Goal: Navigation & Orientation: Find specific page/section

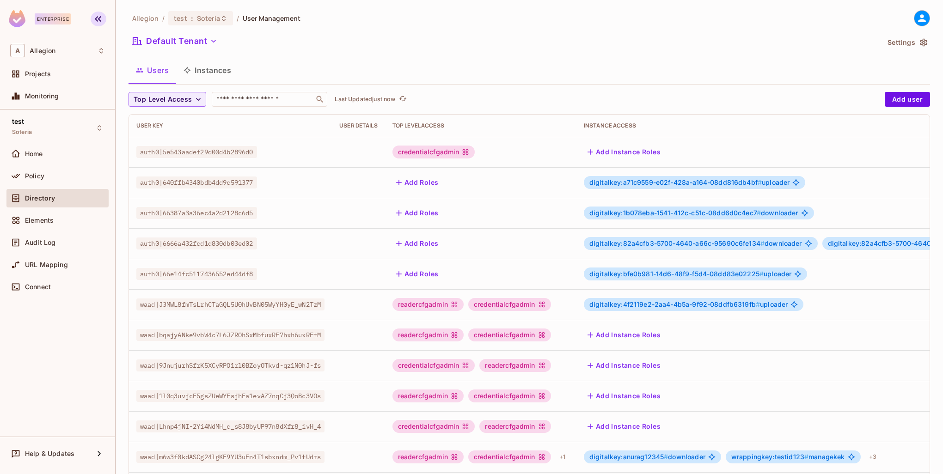
click at [97, 20] on icon "button" at bounding box center [98, 19] width 6 height 6
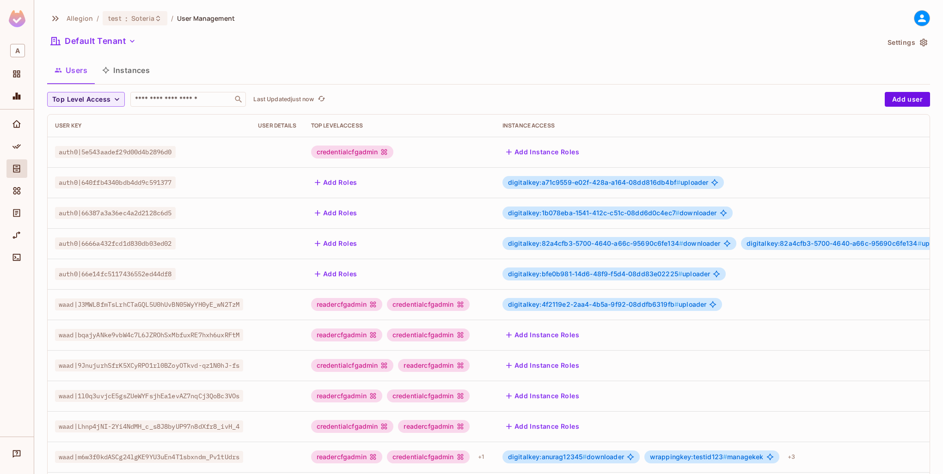
click at [6, 298] on div at bounding box center [17, 273] width 34 height 327
click at [17, 170] on icon "Directory" at bounding box center [16, 168] width 9 height 9
click at [56, 16] on icon "button" at bounding box center [55, 18] width 11 height 11
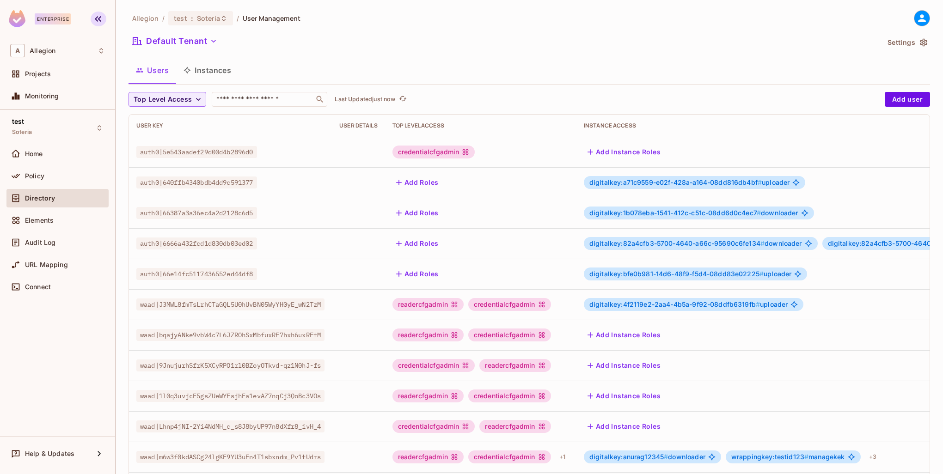
click at [103, 19] on button "button" at bounding box center [99, 19] width 16 height 15
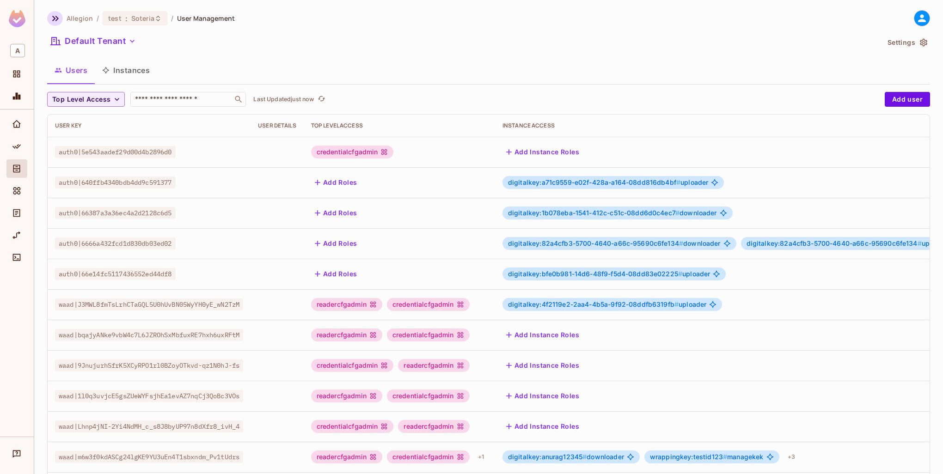
click at [55, 20] on icon "button" at bounding box center [55, 18] width 11 height 11
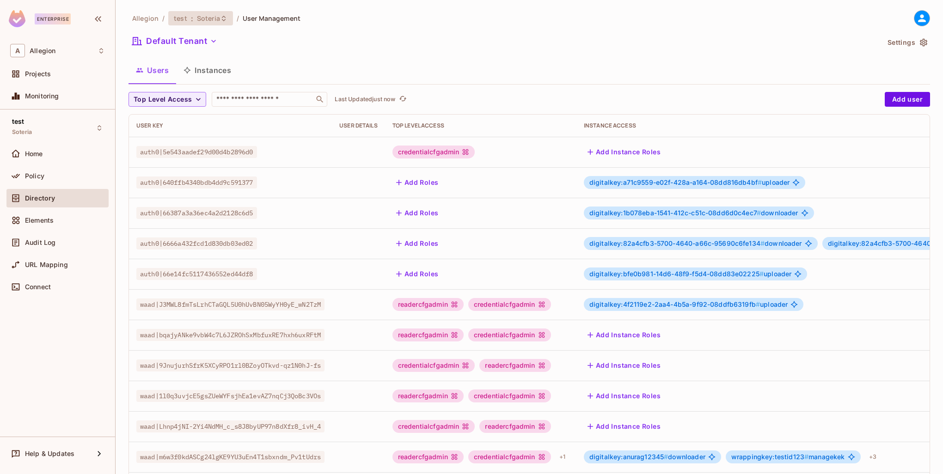
click at [211, 20] on span "Soteria" at bounding box center [208, 18] width 23 height 9
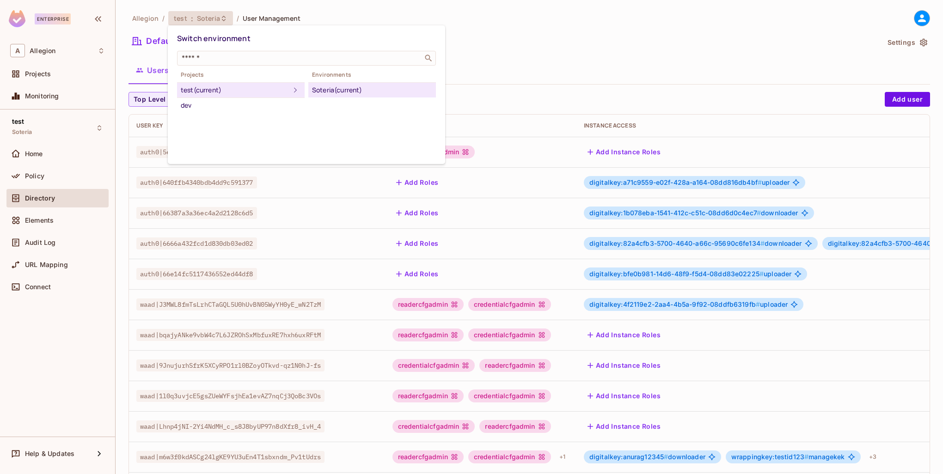
click at [517, 32] on div at bounding box center [471, 237] width 943 height 474
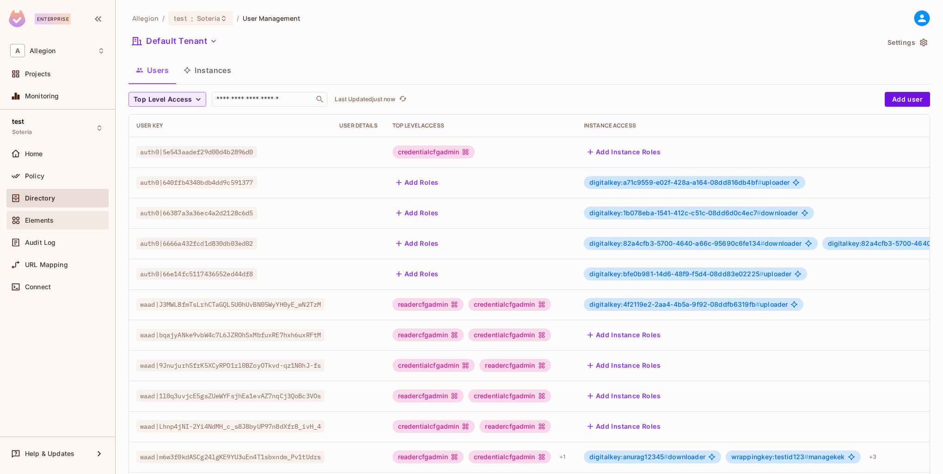
click at [58, 215] on div "Elements" at bounding box center [57, 220] width 95 height 11
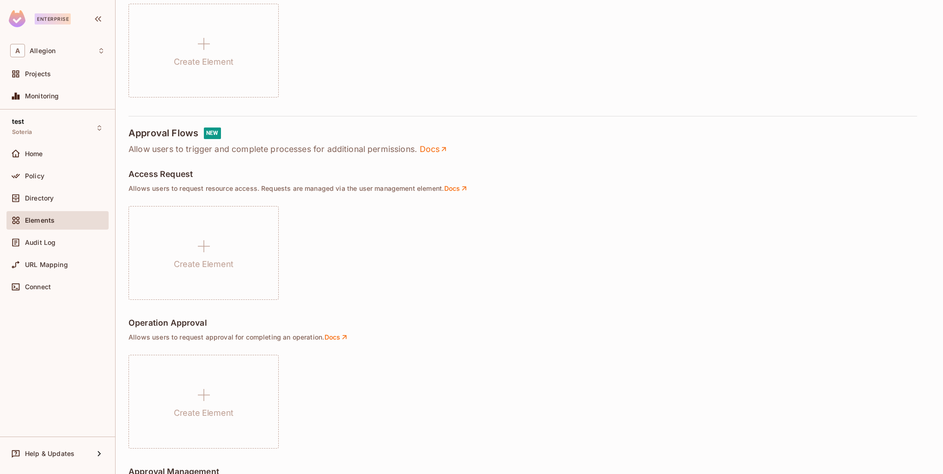
scroll to position [462, 0]
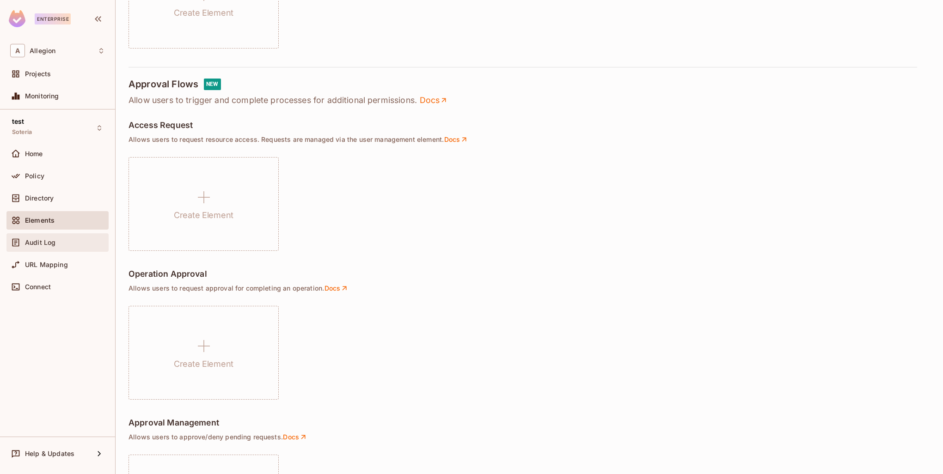
click at [46, 239] on span "Audit Log" at bounding box center [40, 242] width 30 height 7
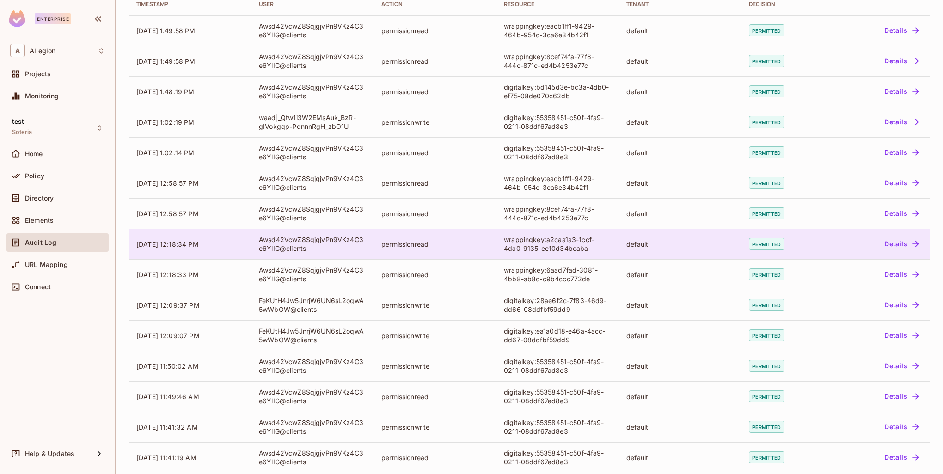
scroll to position [134, 0]
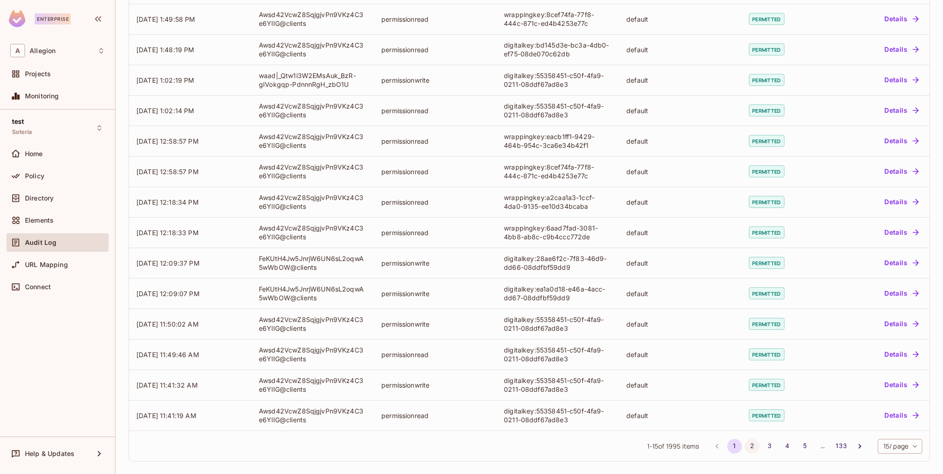
click at [744, 446] on button "2" at bounding box center [751, 446] width 15 height 15
click at [729, 443] on button "1" at bounding box center [734, 446] width 15 height 15
click at [68, 263] on div "URL Mapping" at bounding box center [65, 264] width 80 height 7
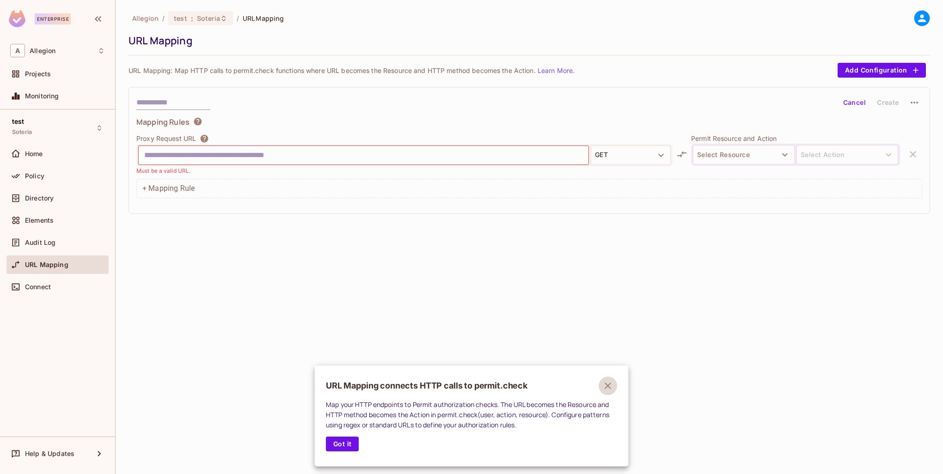
click at [609, 388] on icon "button" at bounding box center [607, 386] width 6 height 6
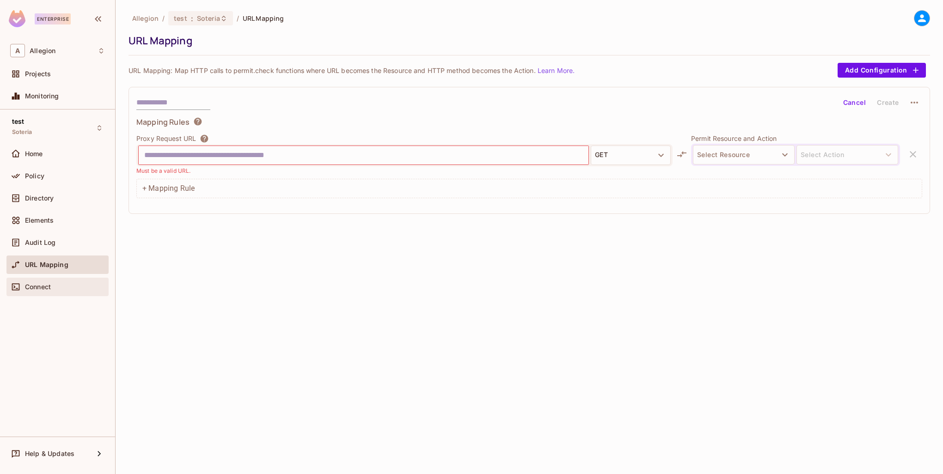
click at [61, 292] on div "Connect" at bounding box center [57, 286] width 95 height 11
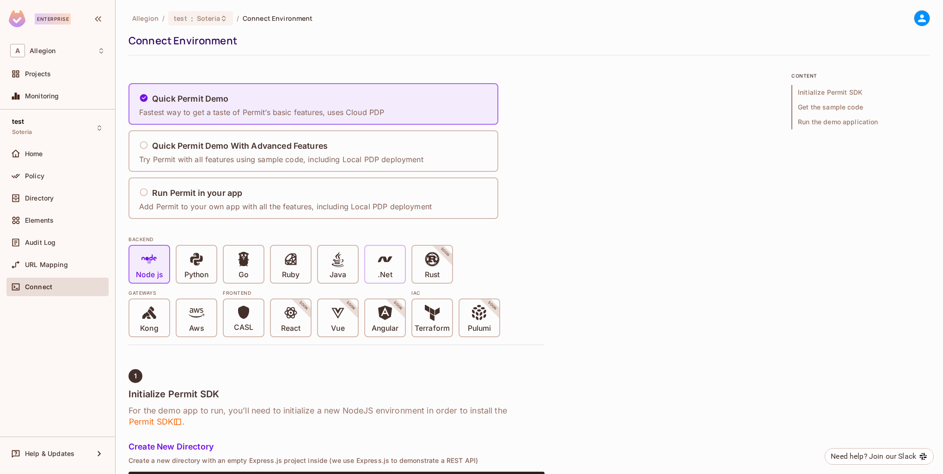
click at [389, 267] on span at bounding box center [385, 260] width 16 height 19
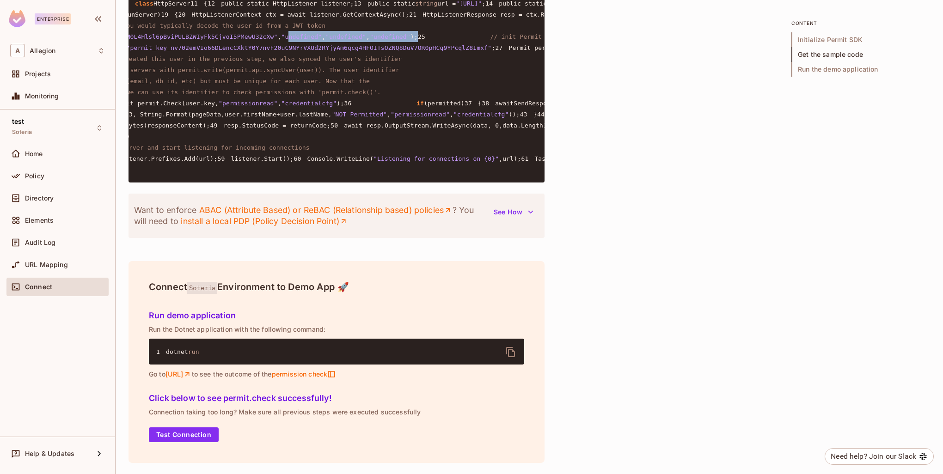
scroll to position [0, 165]
drag, startPoint x: 477, startPoint y: 110, endPoint x: 554, endPoint y: 110, distance: 76.2
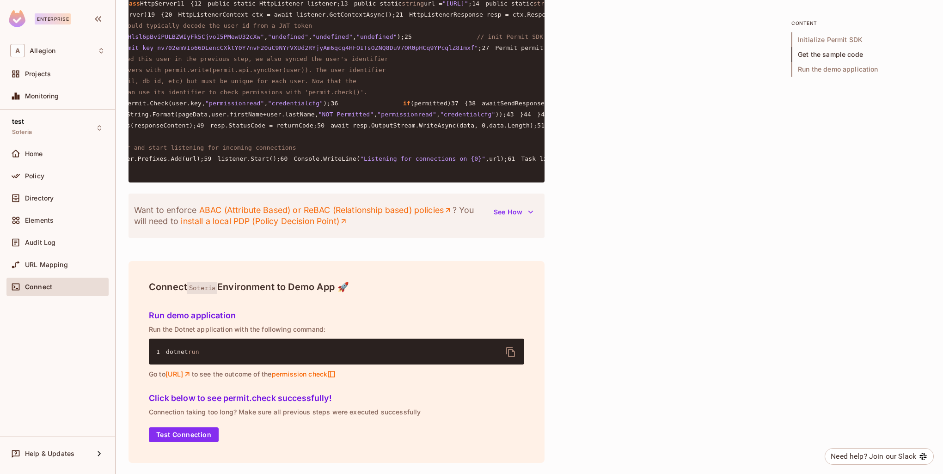
click at [420, 156] on pre "1 using System; 2 using System.Text; 3 using System.Net; 4 using System.Threadi…" at bounding box center [336, 80] width 416 height 203
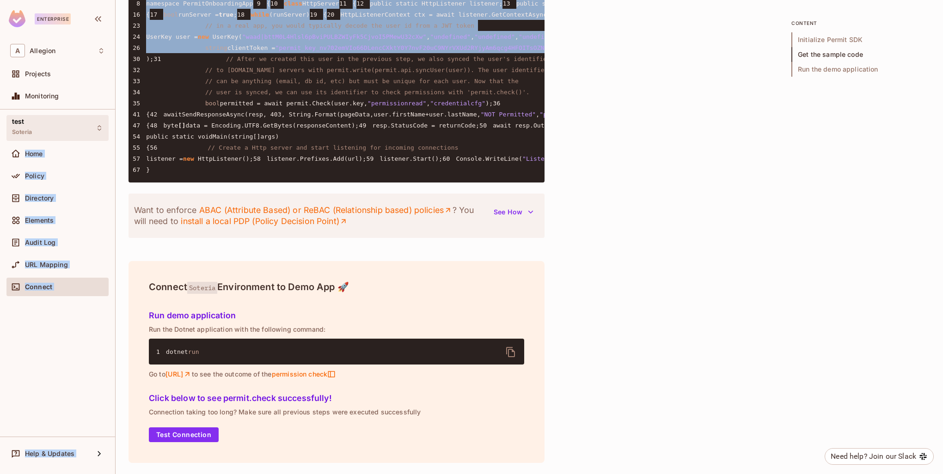
scroll to position [0, 0]
drag, startPoint x: 456, startPoint y: 134, endPoint x: 99, endPoint y: 126, distance: 356.8
click at [99, 126] on div "Enterprise A Allegion Projects Monitoring test Soteria Home Policy Directory El…" at bounding box center [471, 237] width 943 height 474
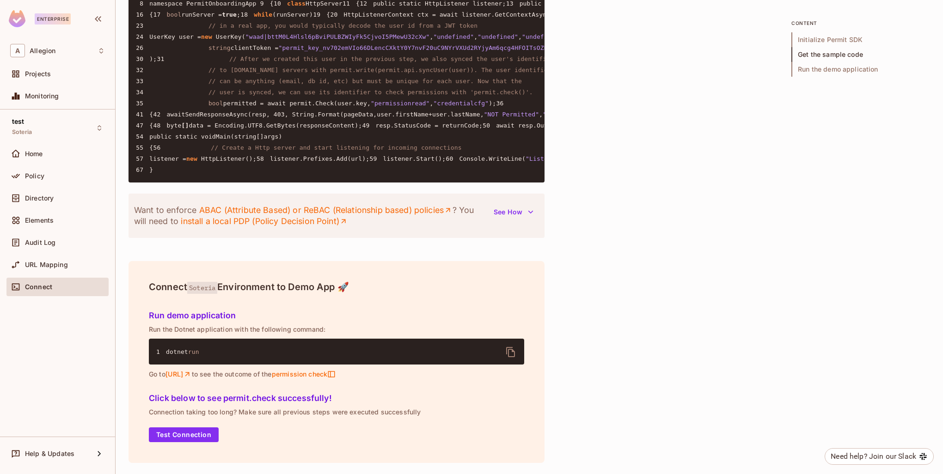
click at [353, 163] on pre "1 using System; 2 using System.Text; 3 using System.Net; 4 using System.Threadi…" at bounding box center [336, 80] width 416 height 203
click at [55, 153] on div "Home" at bounding box center [65, 153] width 80 height 7
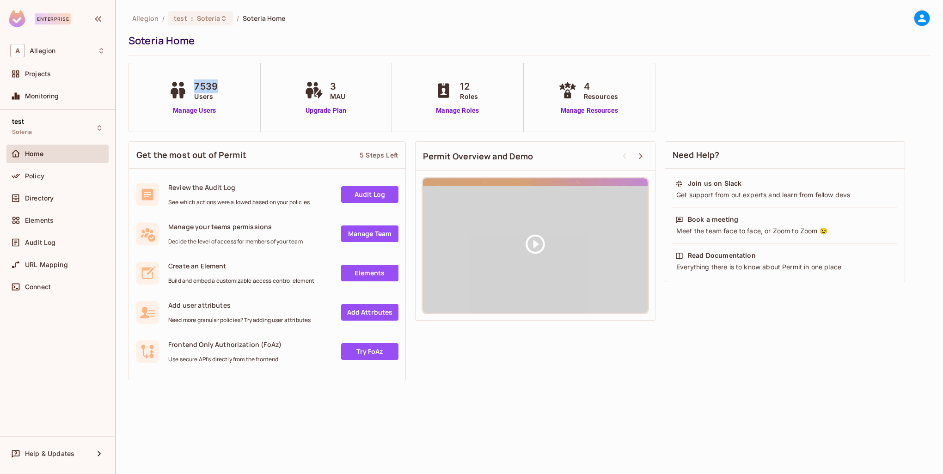
drag, startPoint x: 196, startPoint y: 86, endPoint x: 219, endPoint y: 84, distance: 23.2
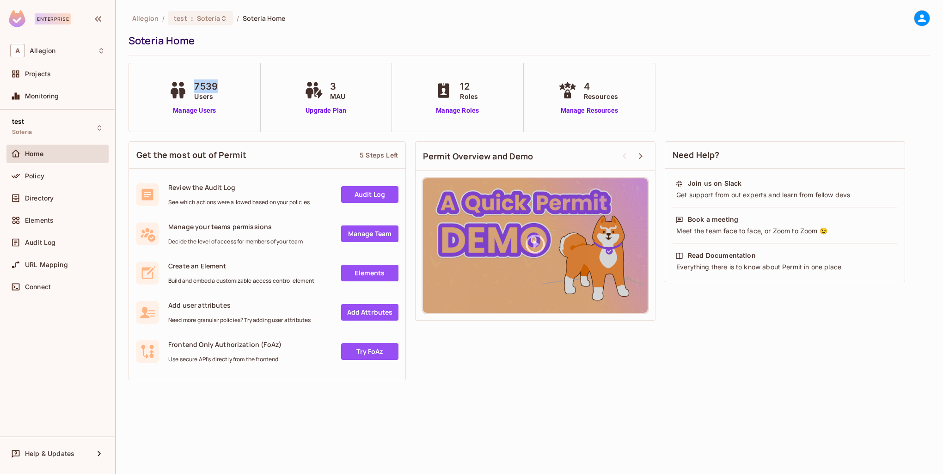
click at [219, 84] on div "7539 Users" at bounding box center [194, 90] width 56 height 22
click at [221, 91] on div "7539 Users" at bounding box center [194, 90] width 56 height 22
drag, startPoint x: 344, startPoint y: 84, endPoint x: 323, endPoint y: 83, distance: 20.8
click at [323, 83] on div "3 MAU" at bounding box center [326, 90] width 48 height 22
click at [355, 94] on div "3 MAU Upgrade Plan" at bounding box center [327, 97] width 132 height 68
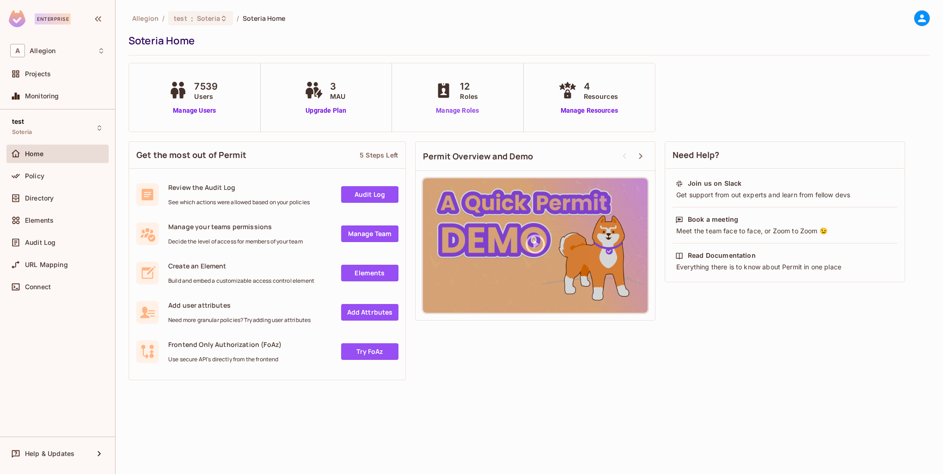
click at [475, 109] on link "Manage Roles" at bounding box center [457, 111] width 50 height 10
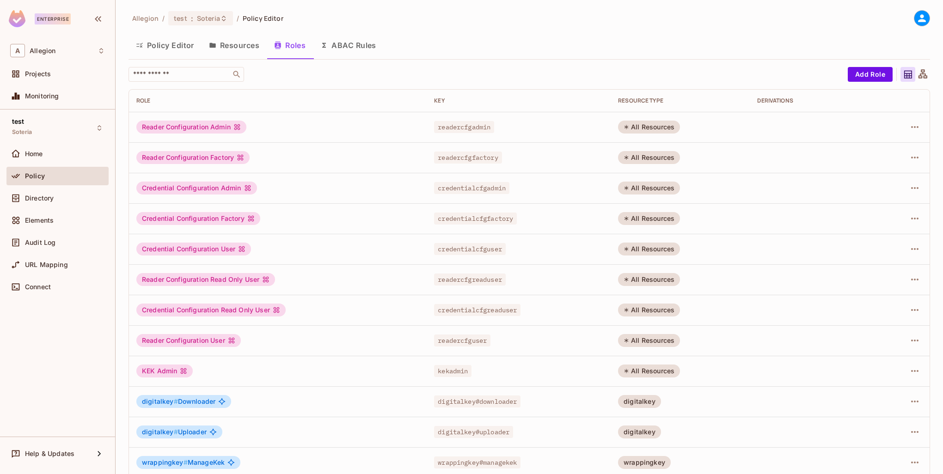
click at [353, 44] on button "ABAC Rules" at bounding box center [348, 45] width 71 height 23
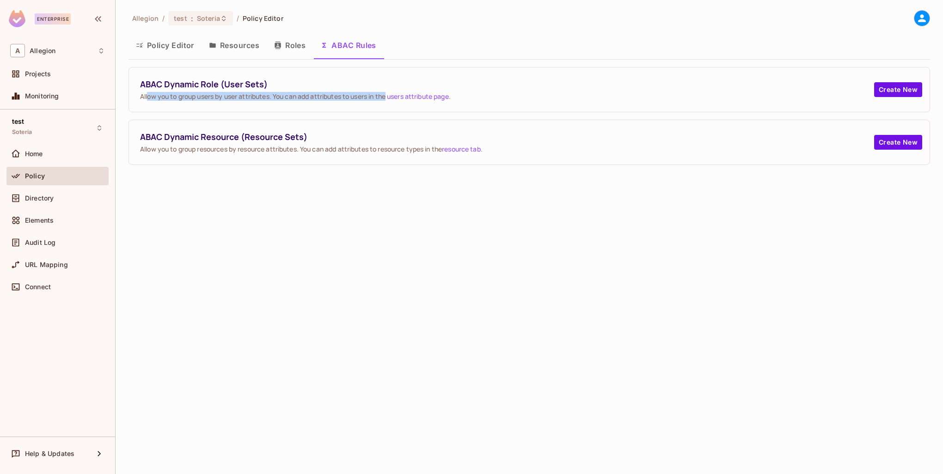
drag, startPoint x: 160, startPoint y: 97, endPoint x: 388, endPoint y: 96, distance: 227.8
click at [388, 96] on span "Allow you to group users by user attributes. You can add attributes to users in…" at bounding box center [507, 96] width 734 height 9
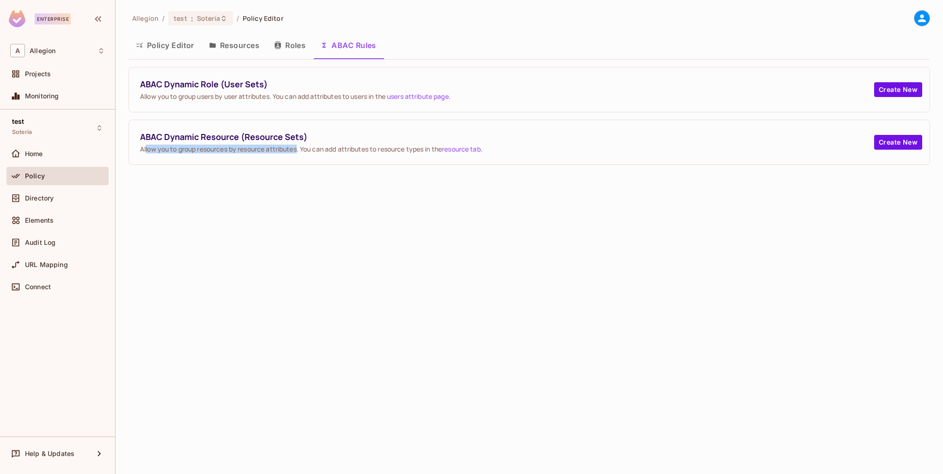
drag, startPoint x: 146, startPoint y: 149, endPoint x: 299, endPoint y: 148, distance: 153.4
click at [299, 148] on span "Allow you to group resources by resource attributes. You can add attributes to …" at bounding box center [507, 149] width 734 height 9
click at [313, 178] on div "Allegion / test : Soteria / Policy Editor Policy Editor Resources Roles ABAC Ru…" at bounding box center [529, 237] width 827 height 474
click at [298, 42] on button "Roles" at bounding box center [290, 45] width 46 height 23
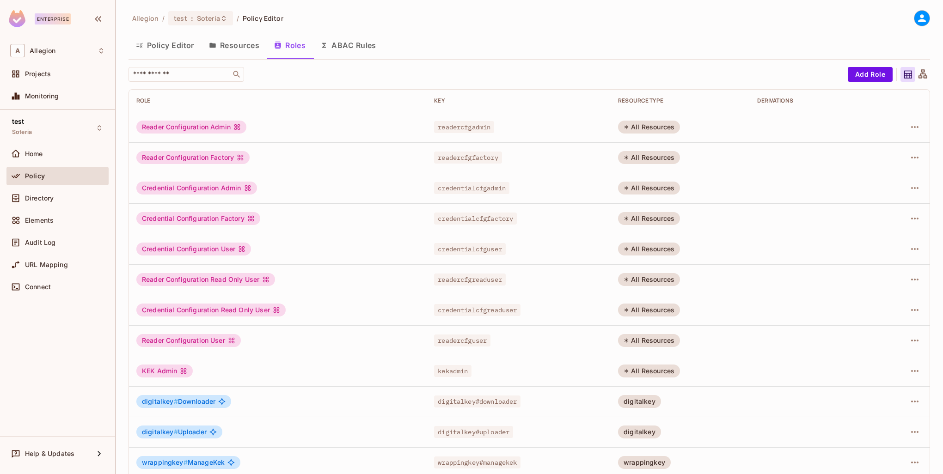
click at [239, 49] on button "Resources" at bounding box center [233, 45] width 65 height 23
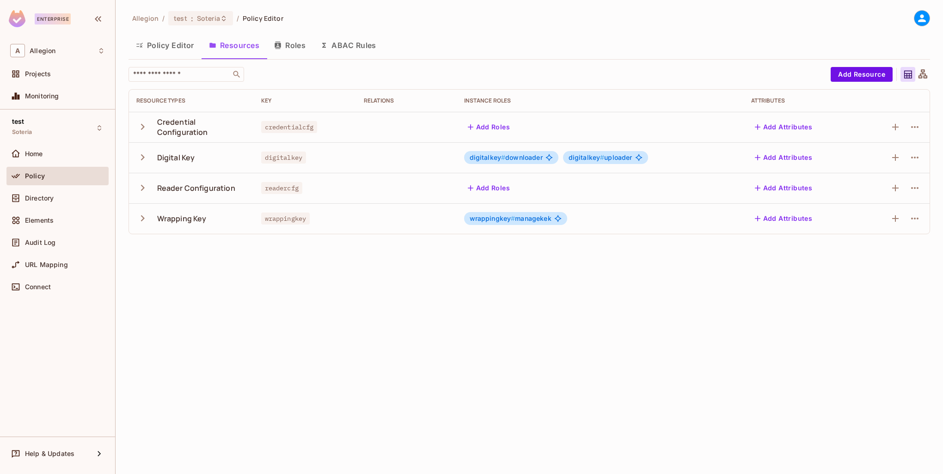
click at [140, 129] on icon "button" at bounding box center [142, 127] width 12 height 12
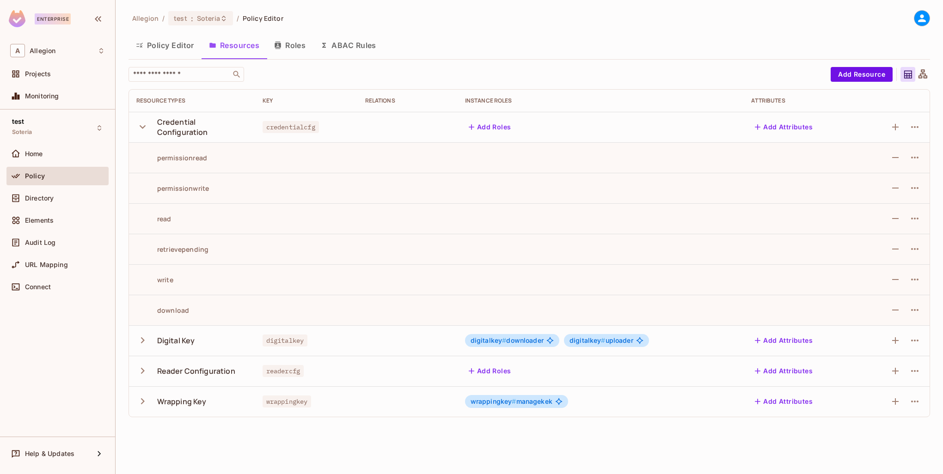
click at [141, 128] on icon "button" at bounding box center [142, 127] width 12 height 12
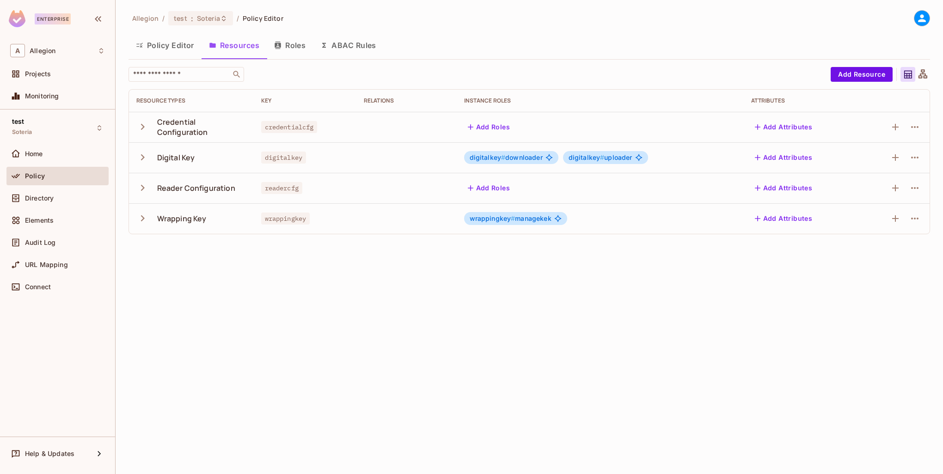
click at [143, 155] on icon "button" at bounding box center [142, 157] width 12 height 12
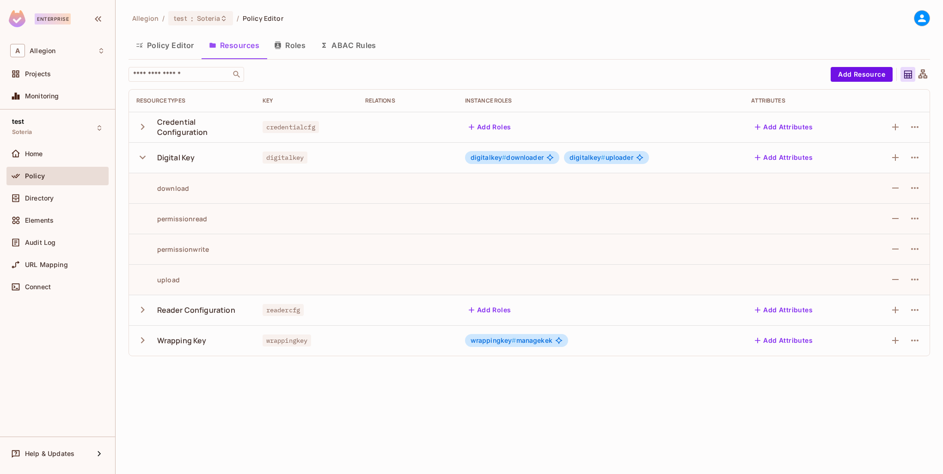
click at [143, 155] on icon "button" at bounding box center [142, 157] width 12 height 12
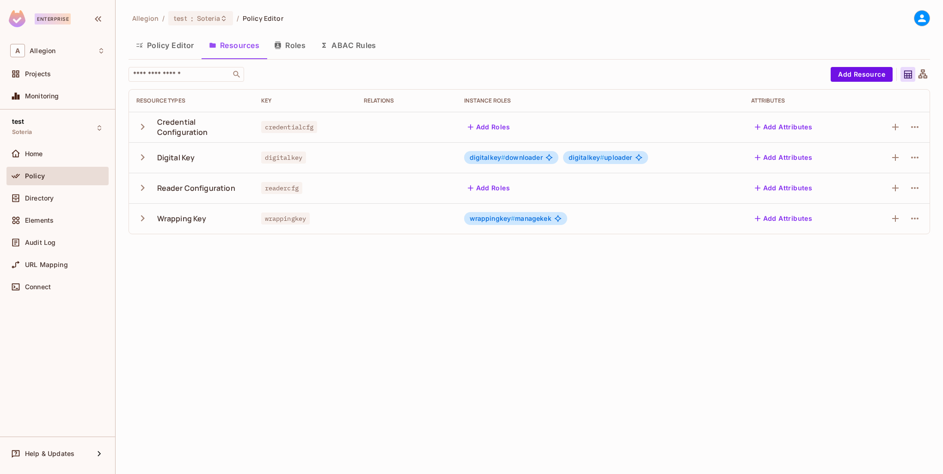
click at [144, 184] on icon "button" at bounding box center [142, 188] width 12 height 12
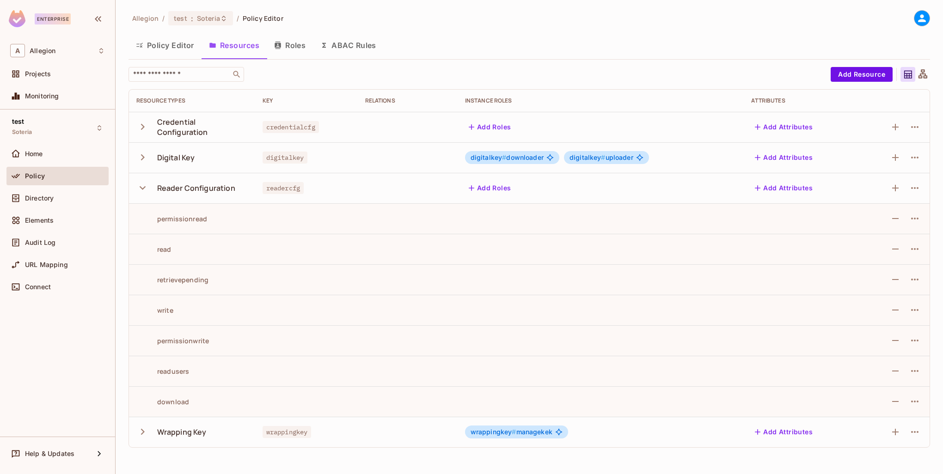
click at [143, 189] on icon "button" at bounding box center [142, 188] width 12 height 12
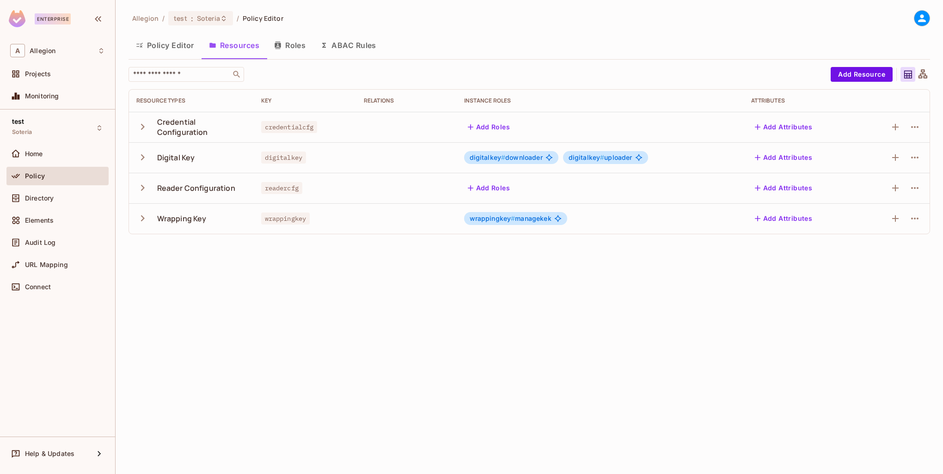
click at [141, 224] on icon "button" at bounding box center [142, 218] width 12 height 12
click at [141, 223] on icon "button" at bounding box center [142, 218] width 12 height 12
click at [161, 43] on button "Policy Editor" at bounding box center [164, 45] width 73 height 23
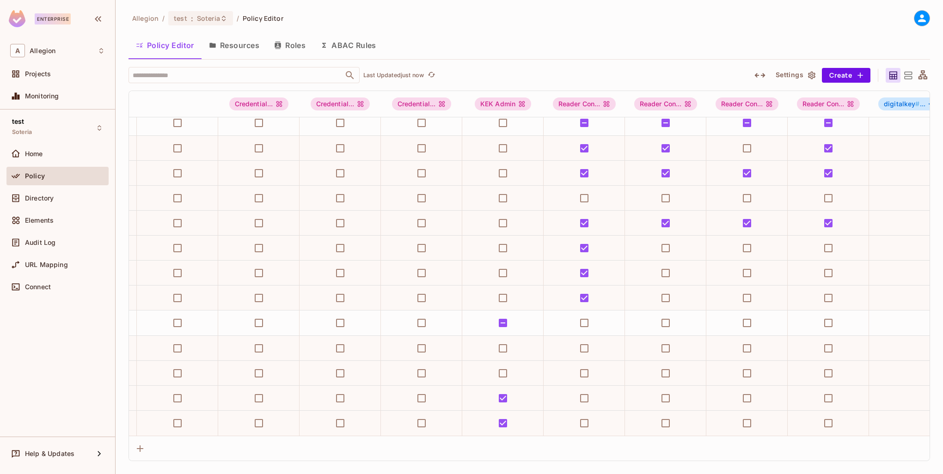
scroll to position [313, 0]
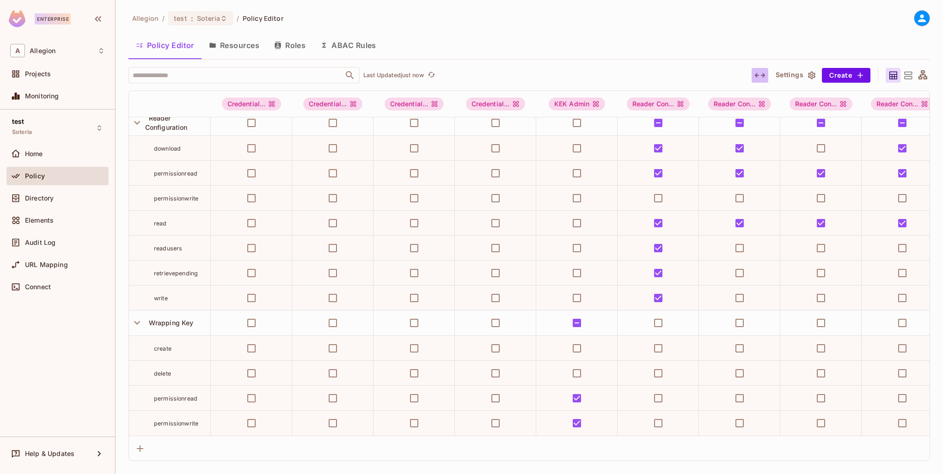
click at [761, 76] on icon "button" at bounding box center [759, 75] width 11 height 11
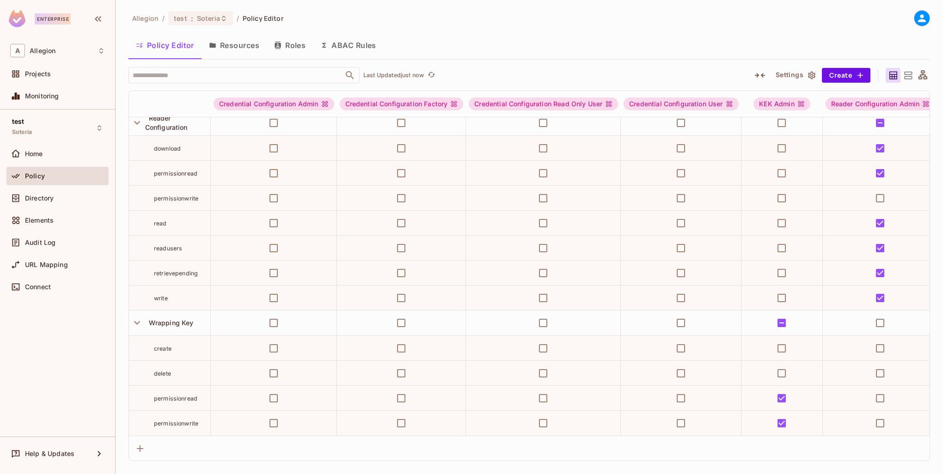
click at [761, 76] on icon "button" at bounding box center [759, 75] width 11 height 11
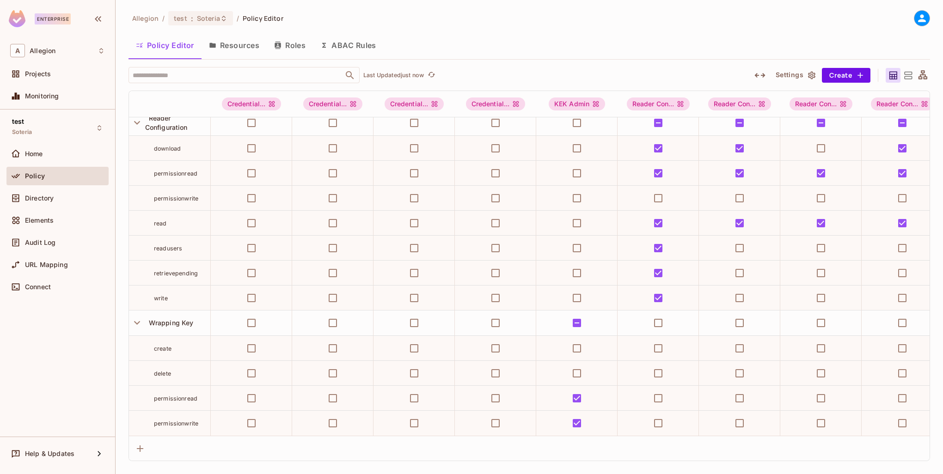
click at [761, 76] on icon "button" at bounding box center [759, 75] width 11 height 11
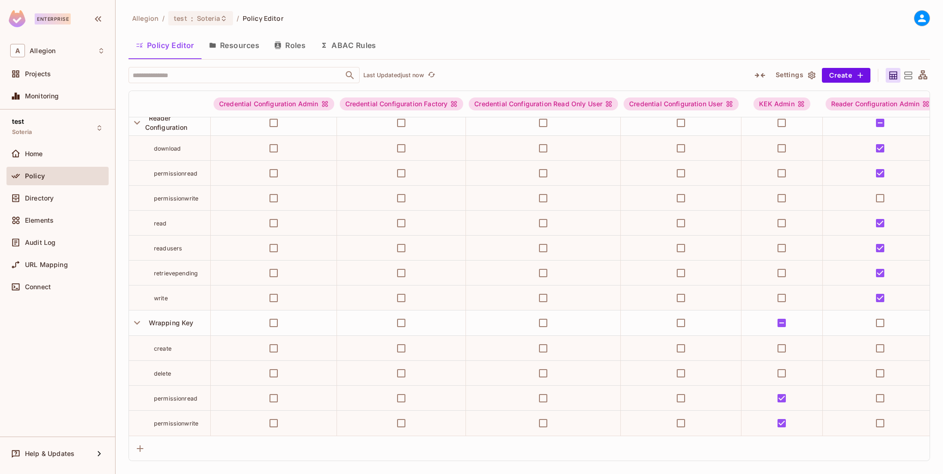
click at [761, 76] on icon "button" at bounding box center [759, 75] width 11 height 11
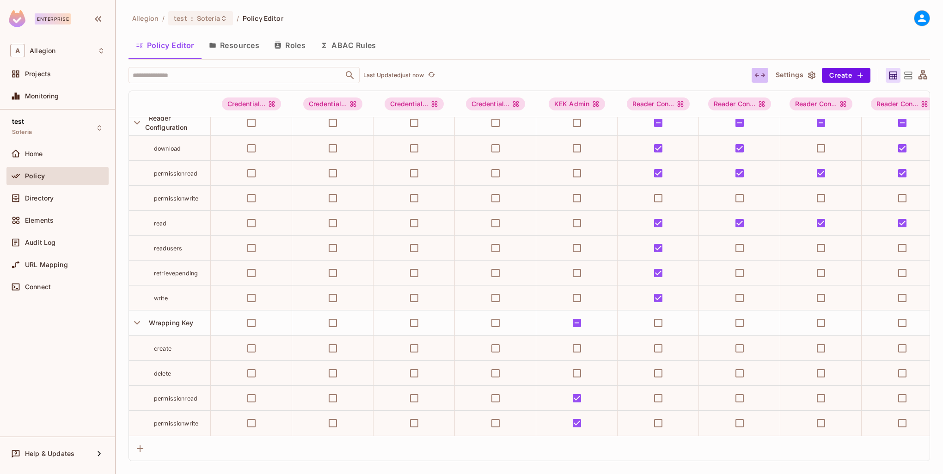
click at [761, 76] on icon "button" at bounding box center [759, 75] width 11 height 11
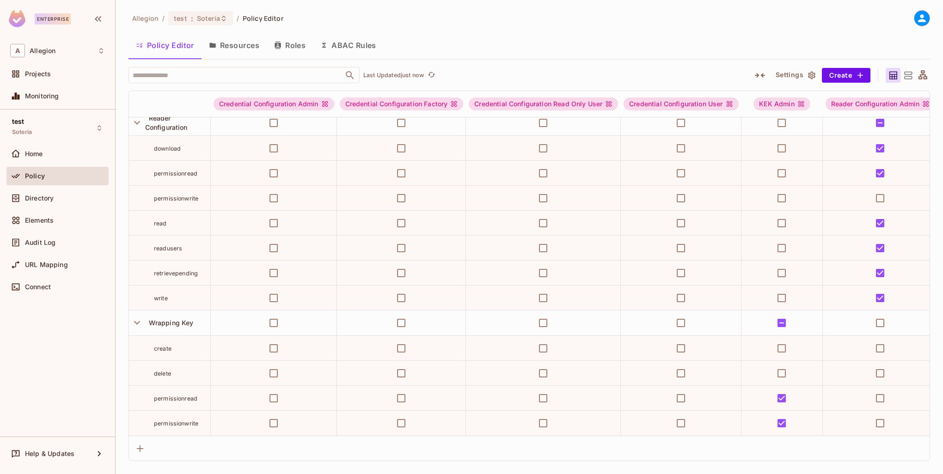
click at [761, 77] on icon "button" at bounding box center [759, 75] width 11 height 11
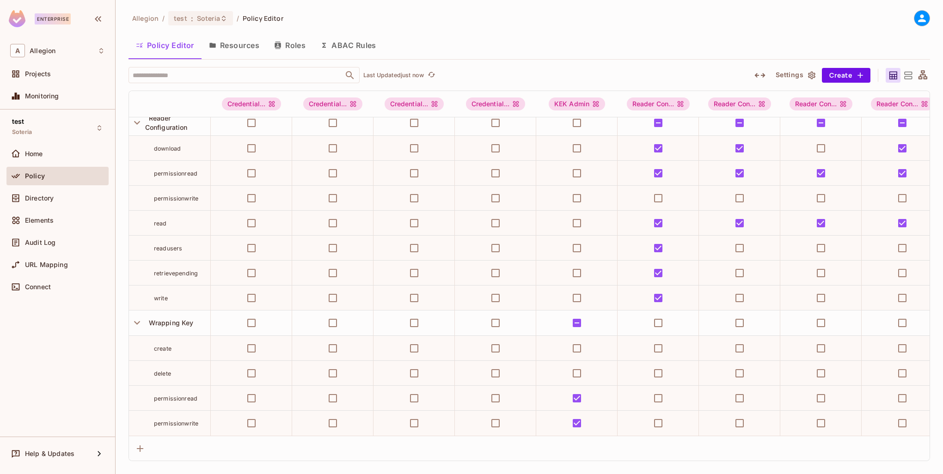
click at [804, 75] on button "Settings" at bounding box center [795, 75] width 46 height 15
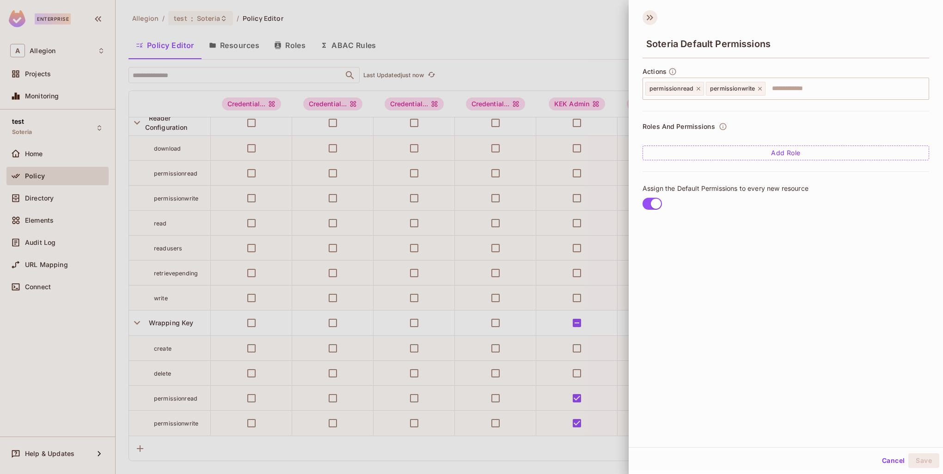
click at [649, 21] on icon at bounding box center [649, 17] width 15 height 15
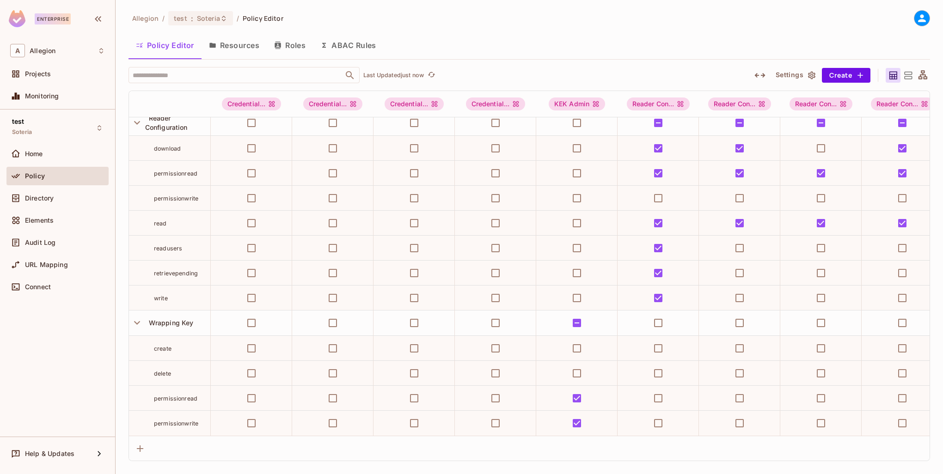
click at [798, 69] on button "Settings" at bounding box center [795, 75] width 46 height 15
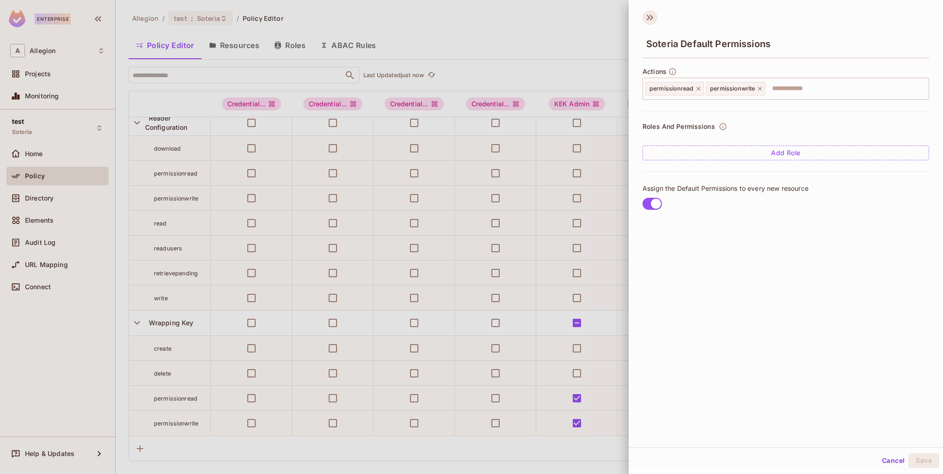
click at [647, 23] on icon at bounding box center [649, 17] width 15 height 15
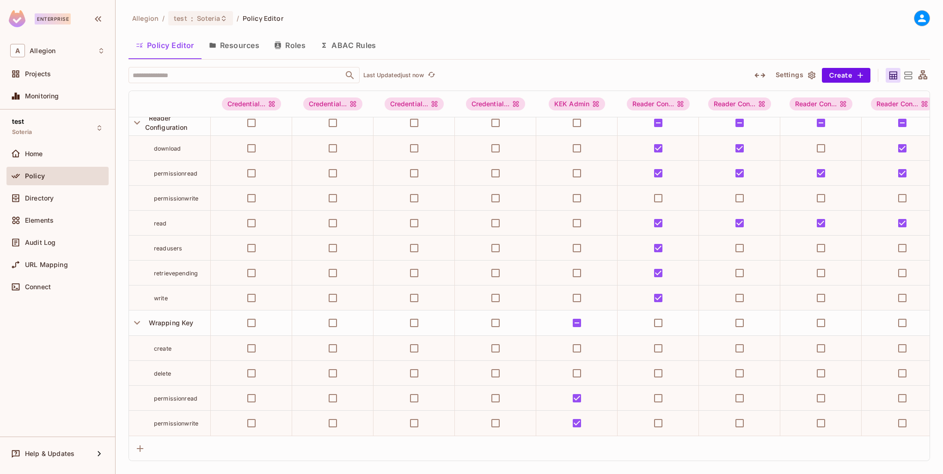
click at [906, 76] on icon at bounding box center [908, 75] width 8 height 7
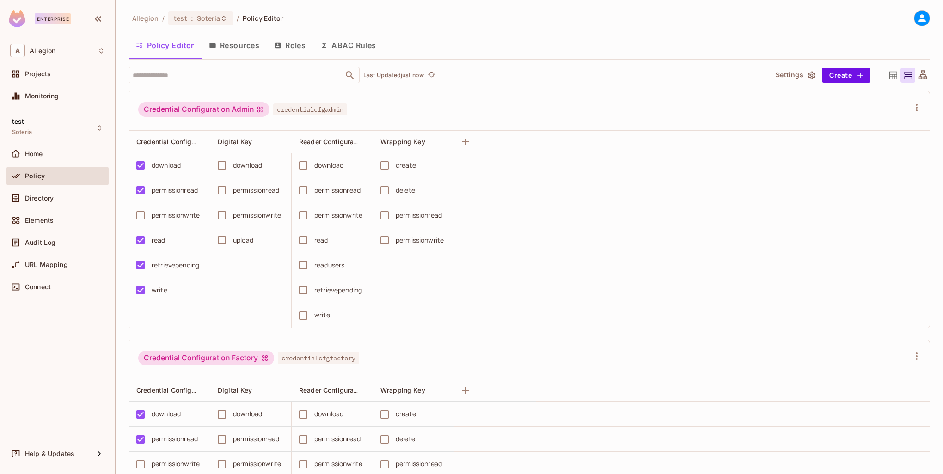
click at [923, 79] on div "Allegion / test : Soteria / Policy Editor Policy Editor Resources Roles ABAC Ru…" at bounding box center [529, 237] width 827 height 474
click at [919, 76] on icon at bounding box center [922, 74] width 9 height 9
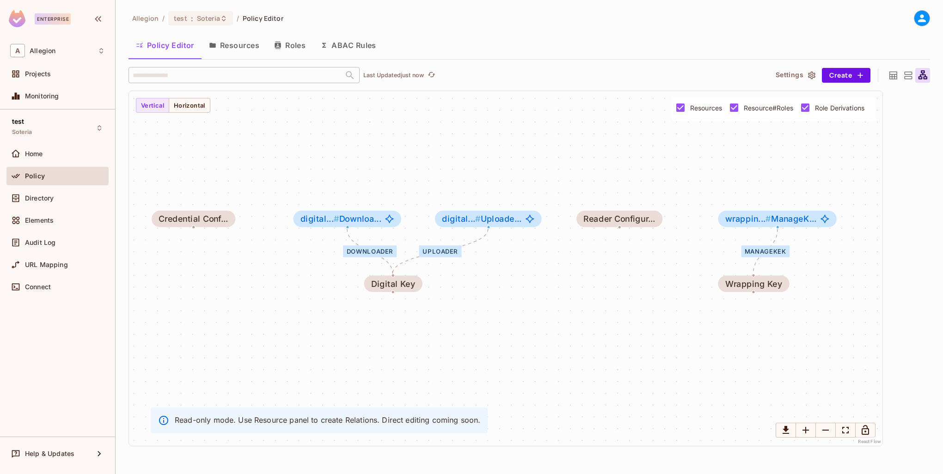
drag, startPoint x: 571, startPoint y: 311, endPoint x: 559, endPoint y: 294, distance: 20.6
click at [559, 294] on div "Downloader Uploader ManageKek Credential Conf... Digital Key digital... # Downl…" at bounding box center [505, 268] width 753 height 355
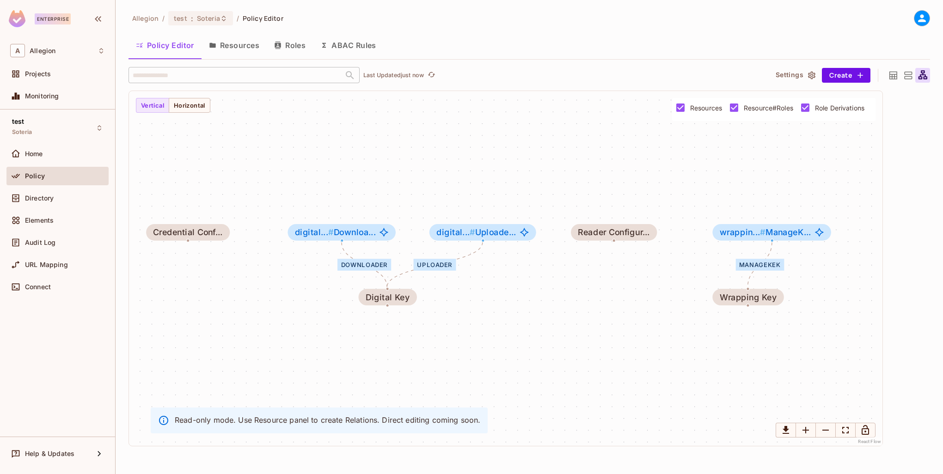
drag, startPoint x: 616, startPoint y: 309, endPoint x: 610, endPoint y: 323, distance: 14.9
click at [610, 323] on div "Downloader Uploader ManageKek Credential Conf... Digital Key digital... # Downl…" at bounding box center [505, 268] width 753 height 355
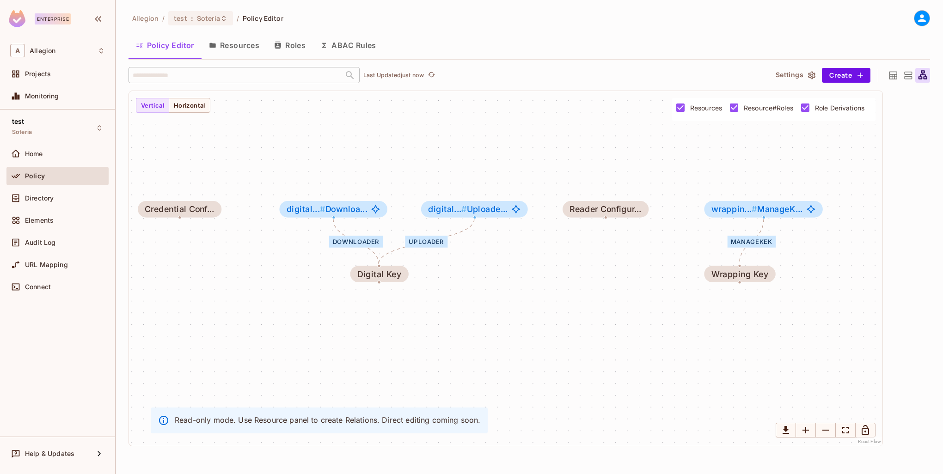
drag, startPoint x: 509, startPoint y: 336, endPoint x: 500, endPoint y: 311, distance: 26.5
click at [500, 311] on div "Downloader Uploader ManageKek Credential Conf... Digital Key digital... # Downl…" at bounding box center [505, 268] width 753 height 355
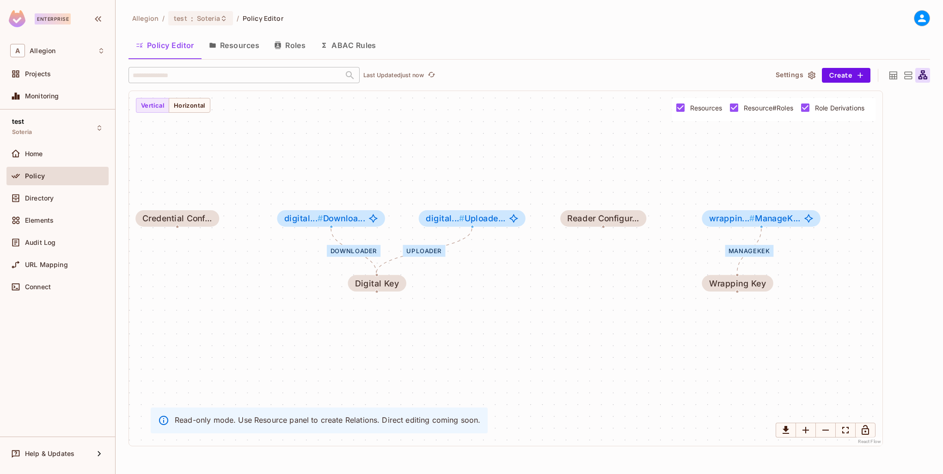
drag, startPoint x: 593, startPoint y: 324, endPoint x: 591, endPoint y: 335, distance: 10.8
click at [591, 335] on div "Downloader Uploader ManageKek Credential Conf... Digital Key digital... # Downl…" at bounding box center [505, 268] width 753 height 355
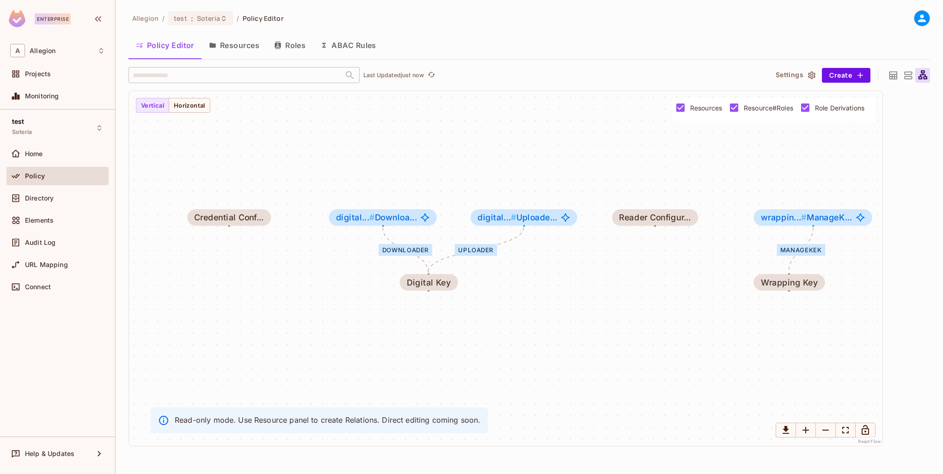
drag, startPoint x: 591, startPoint y: 335, endPoint x: 643, endPoint y: 334, distance: 51.8
click at [643, 334] on div "Downloader Uploader ManageKek Credential Conf... Digital Key digital... # Downl…" at bounding box center [505, 268] width 753 height 355
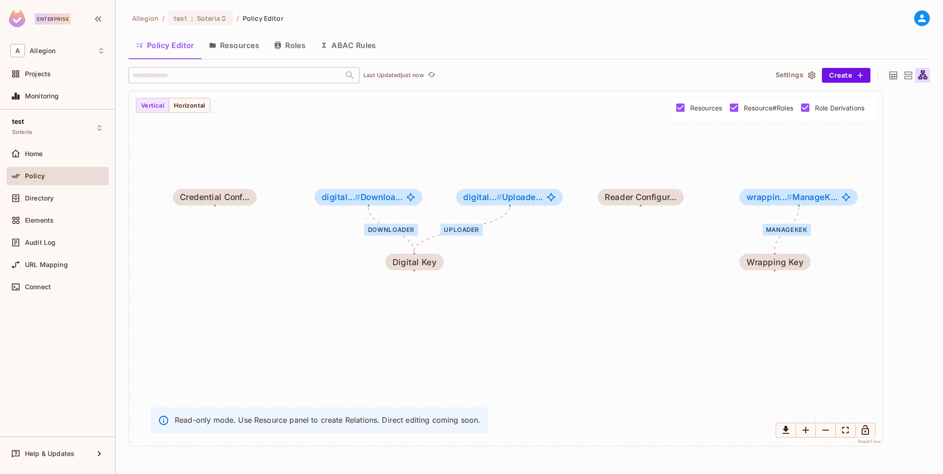
drag, startPoint x: 647, startPoint y: 277, endPoint x: 633, endPoint y: 256, distance: 24.9
click at [633, 256] on div "Downloader Uploader ManageKek Credential Conf... Digital Key digital... # Downl…" at bounding box center [505, 268] width 753 height 355
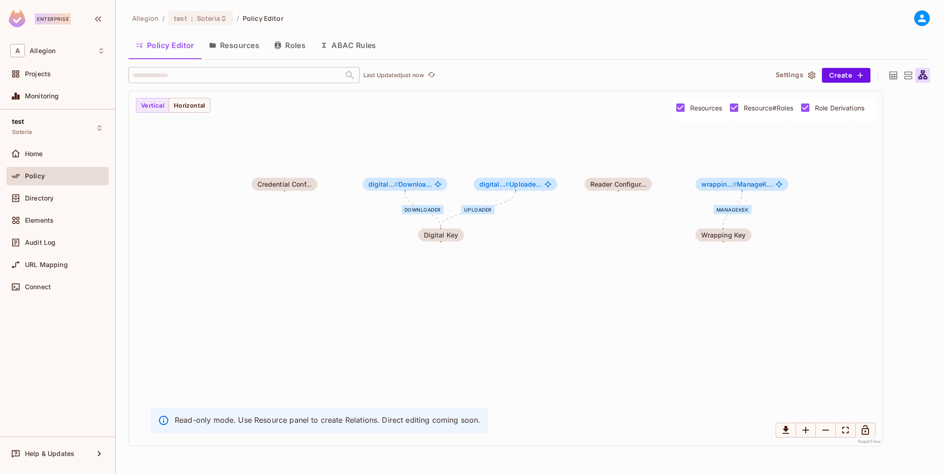
click at [910, 77] on icon at bounding box center [908, 76] width 12 height 12
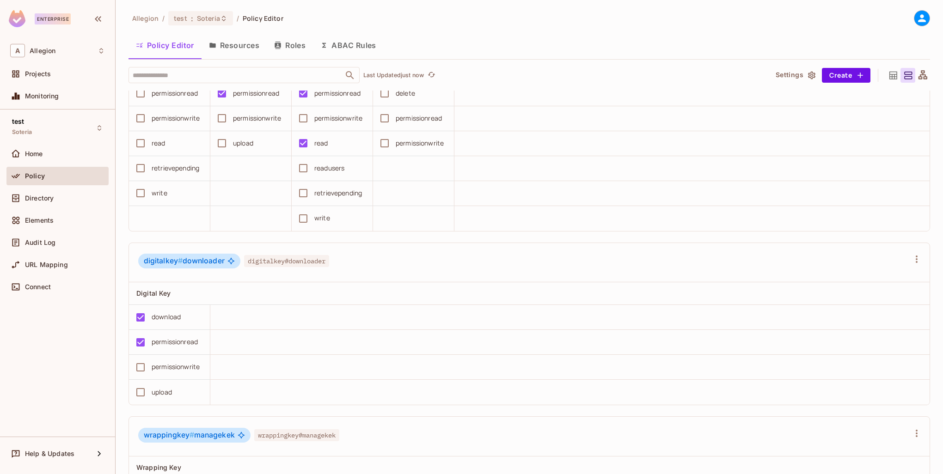
scroll to position [2172, 0]
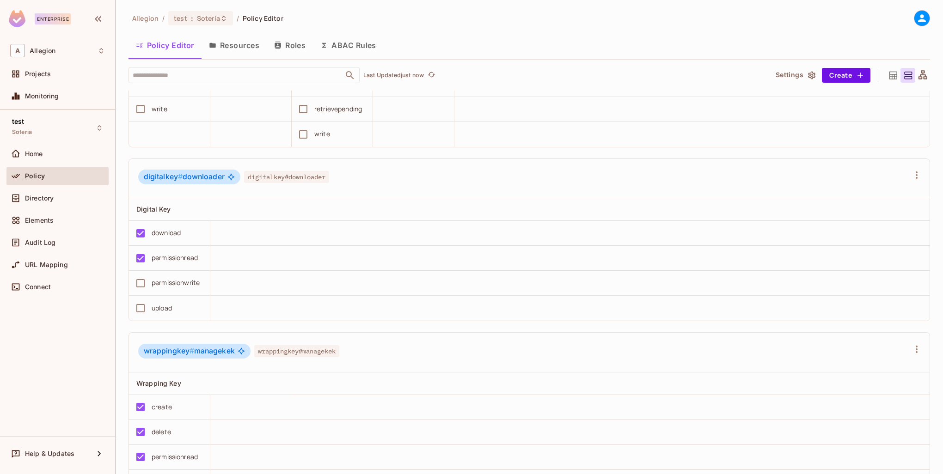
click at [888, 72] on icon at bounding box center [893, 76] width 12 height 12
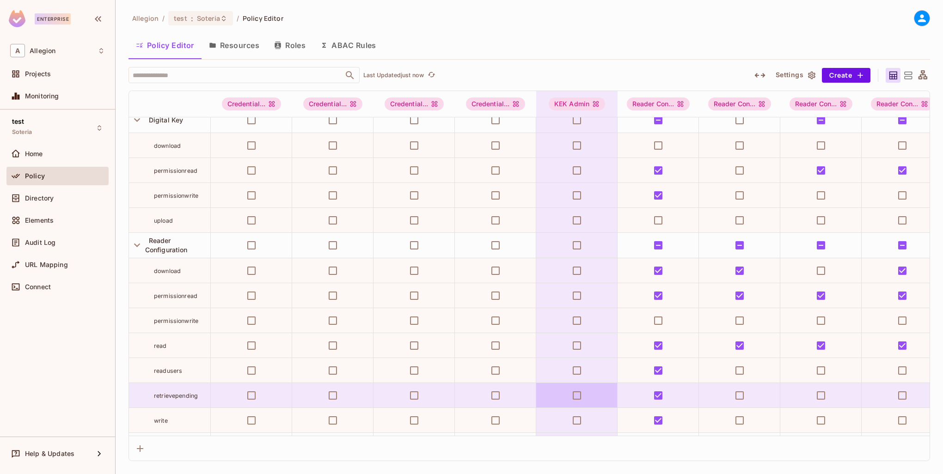
scroll to position [313, 0]
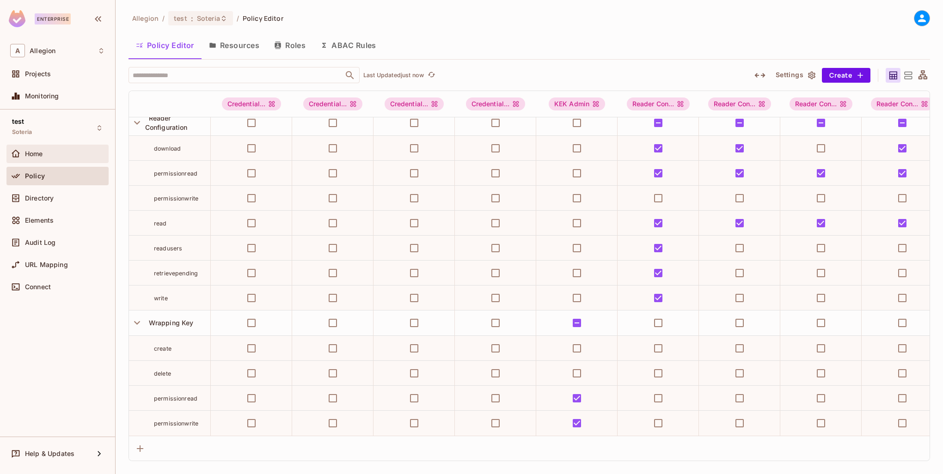
click at [73, 150] on div "Home" at bounding box center [65, 153] width 80 height 7
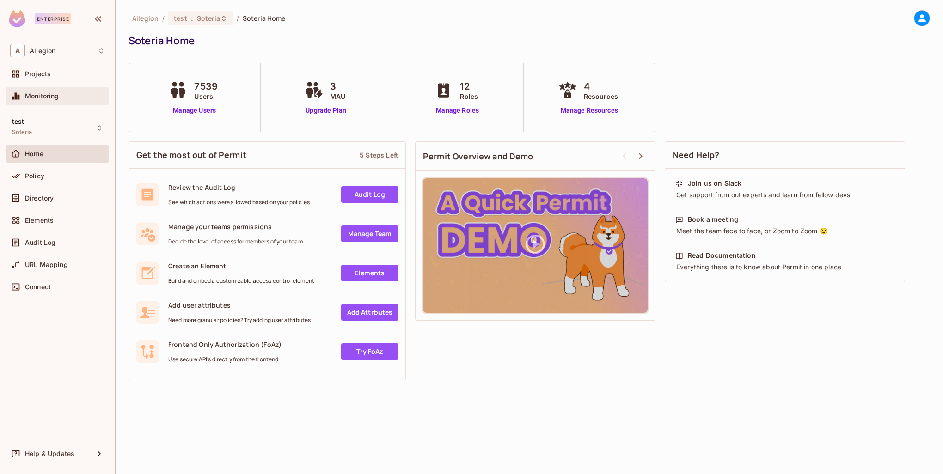
click at [65, 102] on div "Monitoring" at bounding box center [57, 96] width 102 height 18
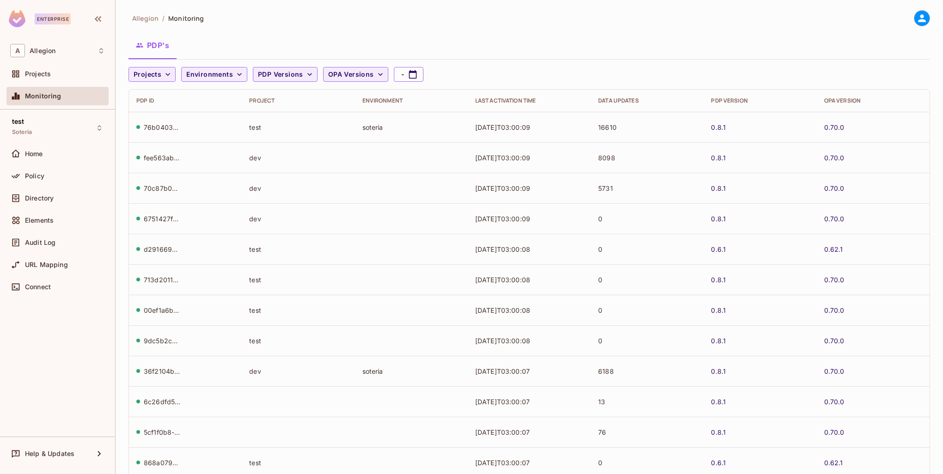
drag, startPoint x: 461, startPoint y: 127, endPoint x: 560, endPoint y: 126, distance: 98.9
click at [560, 126] on tr "76b04037-83ba-452d-baa1-4210c0e830e1 test soteria [DATE]T03:00:09 16610 0.8.1 0…" at bounding box center [529, 127] width 800 height 30
drag, startPoint x: 639, startPoint y: 128, endPoint x: 569, endPoint y: 126, distance: 69.8
click at [569, 126] on tr "76b04037-83ba-452d-baa1-4210c0e830e1 test soteria [DATE]T03:00:09 16610 0.8.1 0…" at bounding box center [529, 127] width 800 height 30
click at [629, 148] on td "8098" at bounding box center [646, 157] width 113 height 30
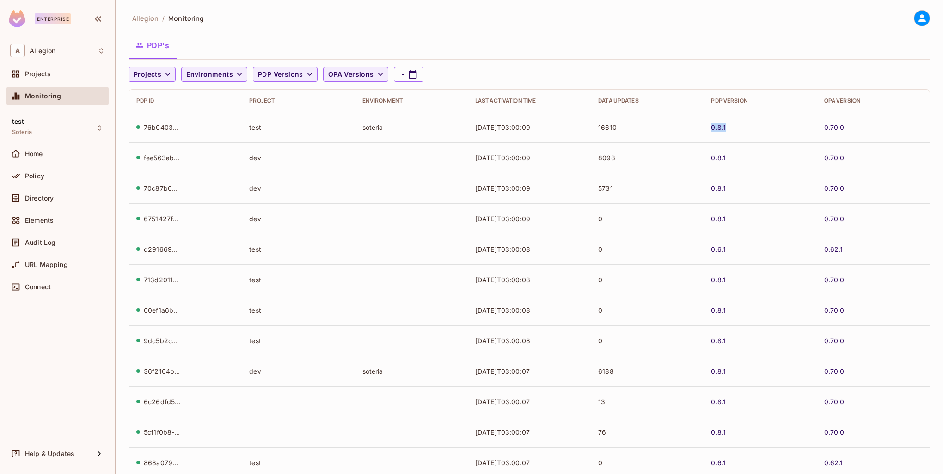
drag, startPoint x: 730, startPoint y: 130, endPoint x: 665, endPoint y: 129, distance: 65.2
click at [665, 129] on tr "76b04037-83ba-452d-baa1-4210c0e830e1 test soteria [DATE]T03:00:09 16610 0.8.1 0…" at bounding box center [529, 127] width 800 height 30
drag, startPoint x: 837, startPoint y: 133, endPoint x: 846, endPoint y: 127, distance: 11.0
click at [837, 133] on td "0.70.0" at bounding box center [872, 127] width 113 height 30
drag, startPoint x: 850, startPoint y: 125, endPoint x: 786, endPoint y: 127, distance: 64.3
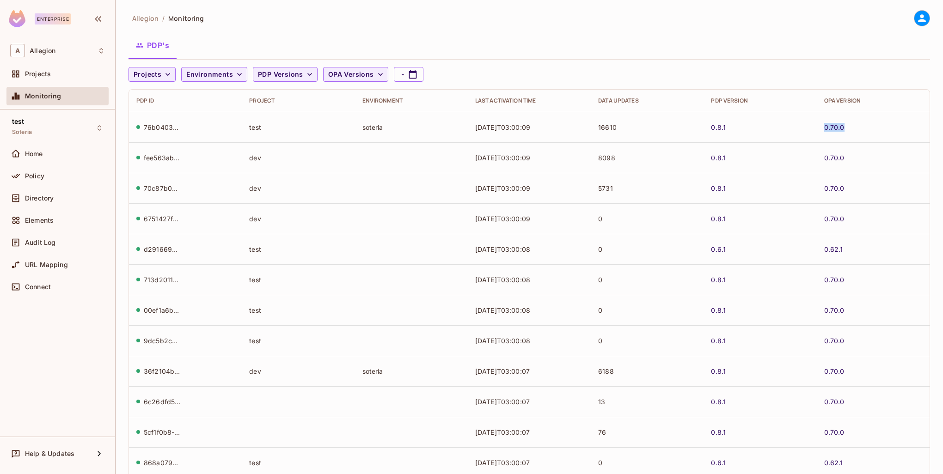
click at [786, 127] on tr "76b04037-83ba-452d-baa1-4210c0e830e1 test soteria [DATE]T03:00:09 16610 0.8.1 0…" at bounding box center [529, 127] width 800 height 30
click at [786, 152] on td "0.8.1" at bounding box center [759, 157] width 113 height 30
click at [222, 79] on span "Environments" at bounding box center [209, 75] width 47 height 12
click at [279, 78] on div at bounding box center [471, 237] width 943 height 474
click at [284, 75] on span "PDP Versions" at bounding box center [280, 75] width 45 height 12
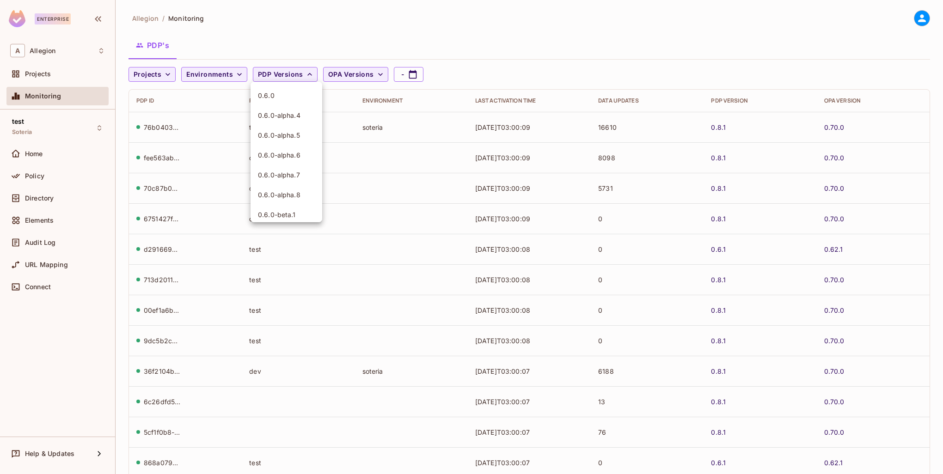
click at [377, 74] on div at bounding box center [471, 237] width 943 height 474
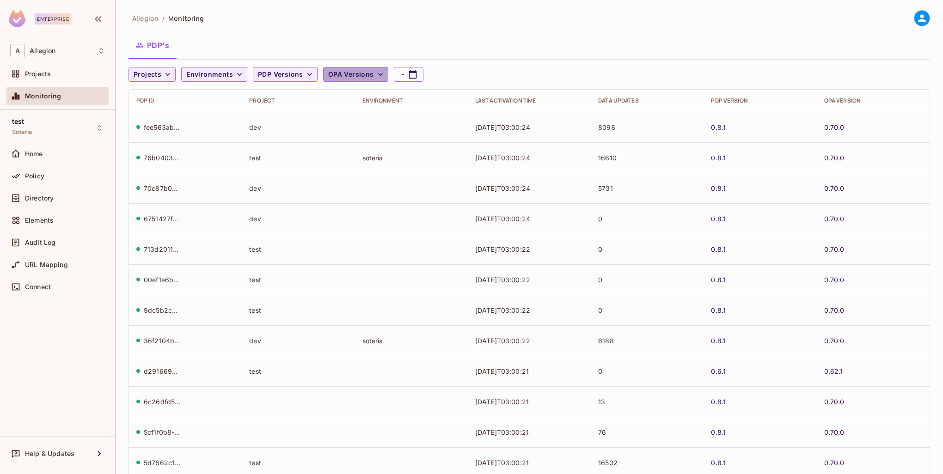
click at [356, 75] on span "OPA Versions" at bounding box center [351, 75] width 46 height 12
click at [356, 75] on div at bounding box center [471, 237] width 943 height 474
click at [157, 73] on span "Projects" at bounding box center [148, 75] width 28 height 12
click at [157, 73] on div at bounding box center [471, 237] width 943 height 474
click at [157, 73] on span "Projects" at bounding box center [148, 75] width 28 height 12
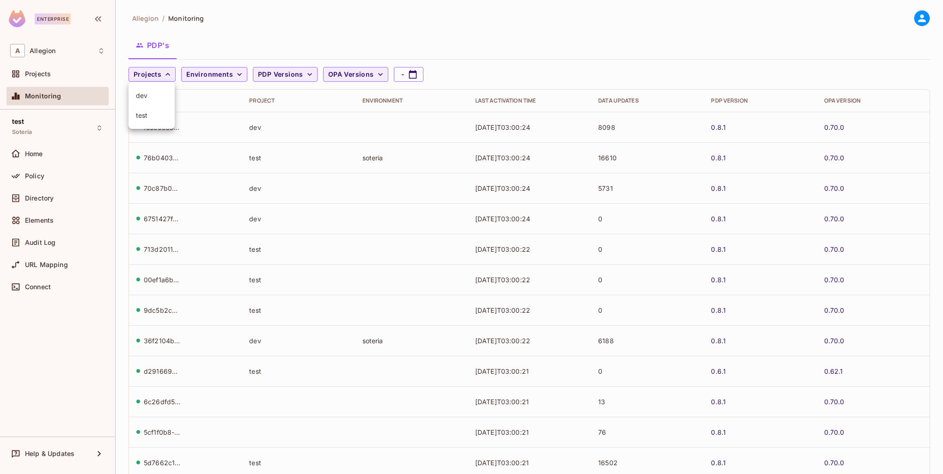
click at [157, 116] on span "test" at bounding box center [151, 115] width 31 height 9
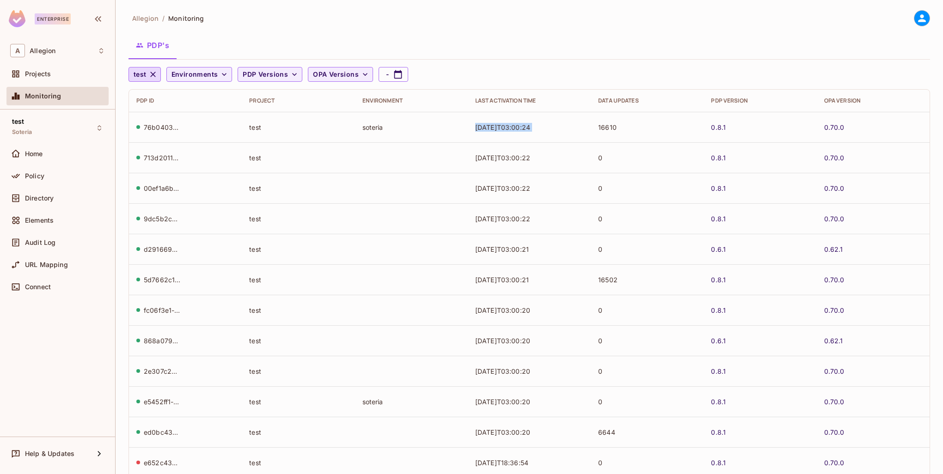
drag, startPoint x: 469, startPoint y: 128, endPoint x: 587, endPoint y: 125, distance: 117.4
click at [587, 125] on tr "76b04037-83ba-452d-baa1-4210c0e830e1 test soteria [DATE]T03:00:24 16610 0.8.1 0…" at bounding box center [529, 127] width 800 height 30
click at [519, 187] on td "[DATE]T03:00:22" at bounding box center [529, 188] width 123 height 30
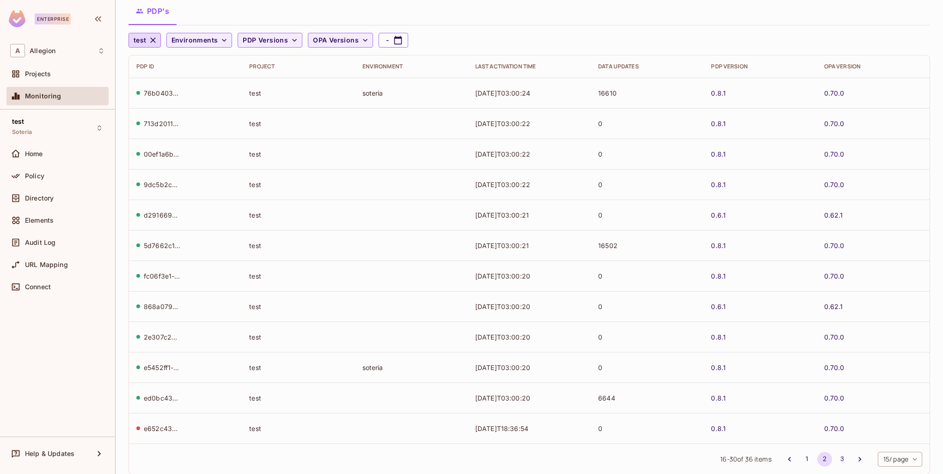
scroll to position [55, 0]
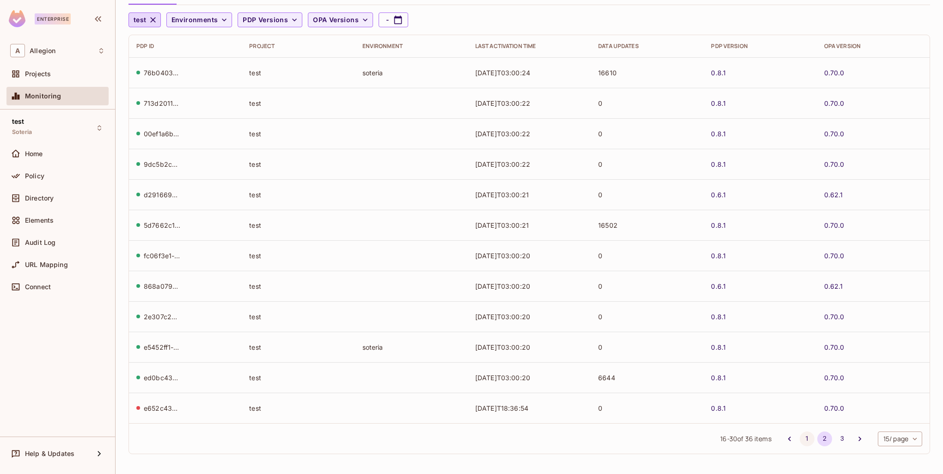
click at [799, 440] on button "1" at bounding box center [806, 439] width 15 height 15
drag, startPoint x: 144, startPoint y: 407, endPoint x: 182, endPoint y: 407, distance: 37.9
click at [182, 407] on div "e652c43b-6b58-4998-95f4-be983b6590fa" at bounding box center [185, 408] width 98 height 9
click at [164, 409] on div "e652c43b-6b58-4998-95f4-be983b6590fa" at bounding box center [162, 408] width 37 height 9
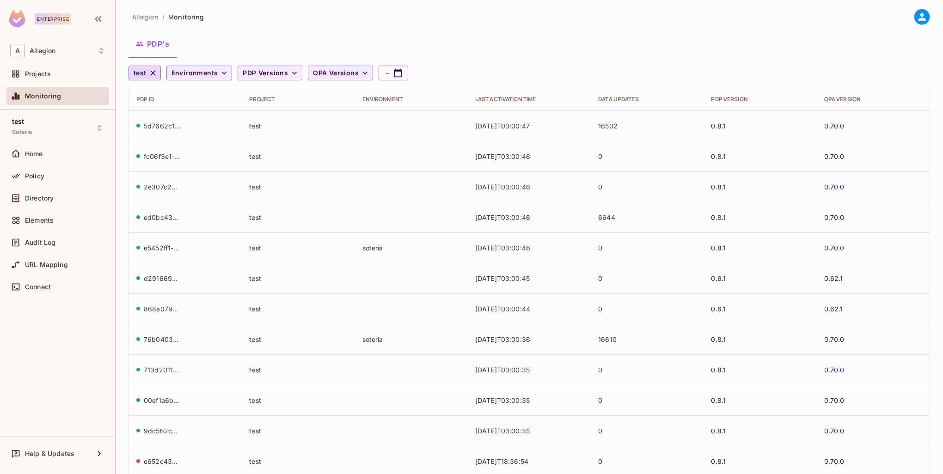
scroll to position [0, 0]
click at [153, 77] on icon "button" at bounding box center [152, 74] width 9 height 9
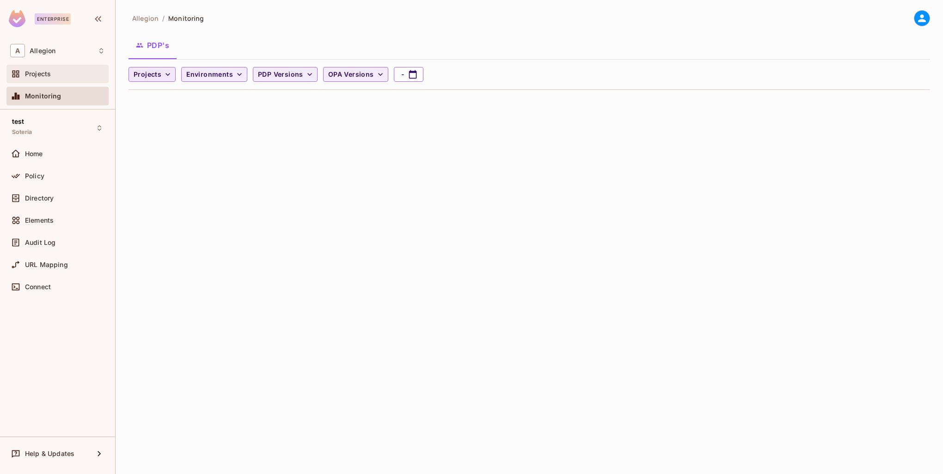
click at [59, 80] on div "Projects" at bounding box center [57, 74] width 102 height 18
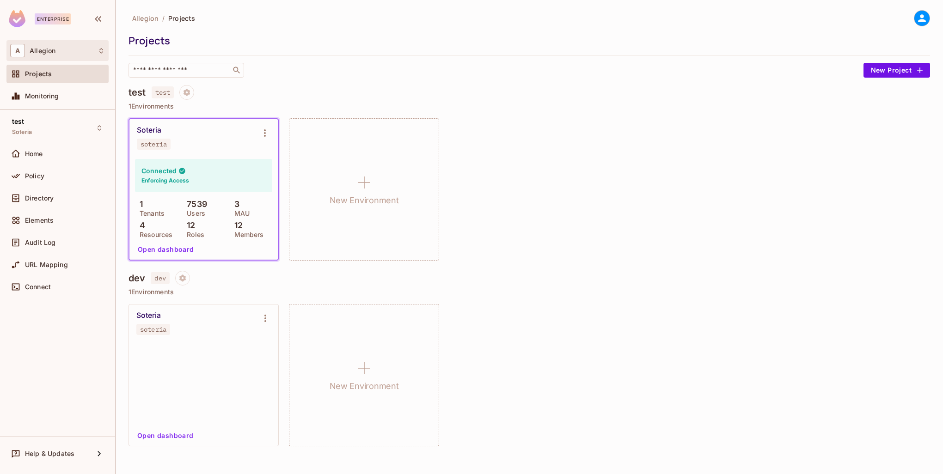
click at [78, 56] on div "A Allegion" at bounding box center [57, 50] width 95 height 13
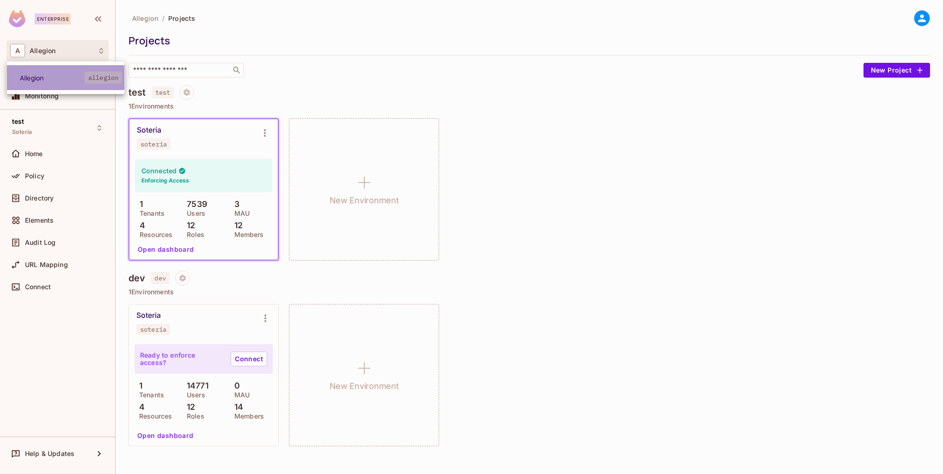
click at [69, 79] on span "Allegion" at bounding box center [52, 77] width 65 height 9
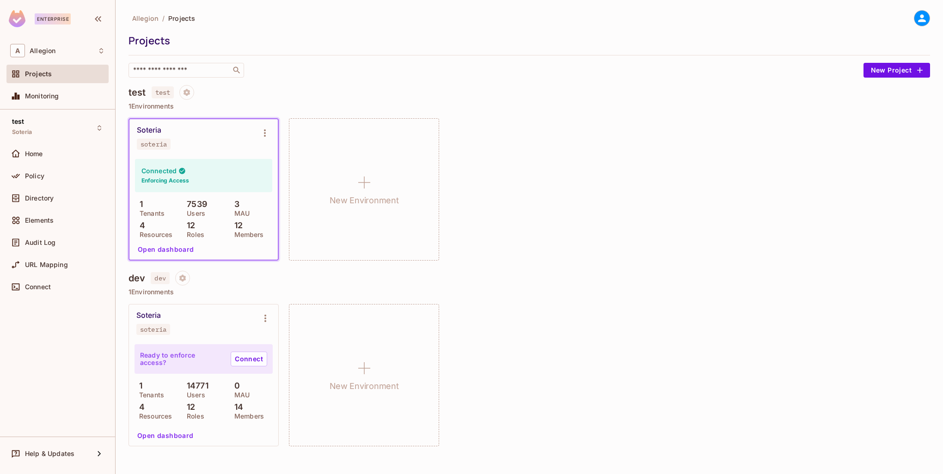
click at [173, 247] on button "Open dashboard" at bounding box center [166, 249] width 64 height 15
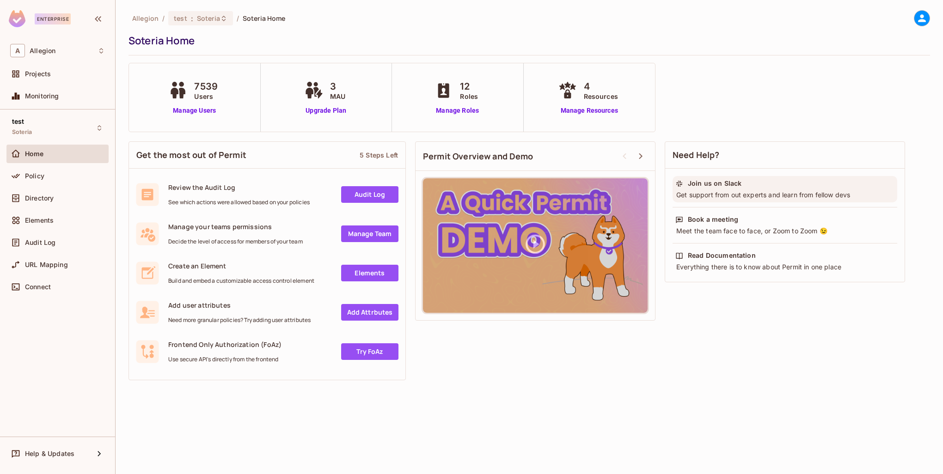
click at [734, 189] on div "Join us on Slack Get support from out experts and learn from fellow devs" at bounding box center [784, 189] width 225 height 26
click at [62, 195] on div "Directory" at bounding box center [65, 198] width 80 height 7
